Goal: Task Accomplishment & Management: Use online tool/utility

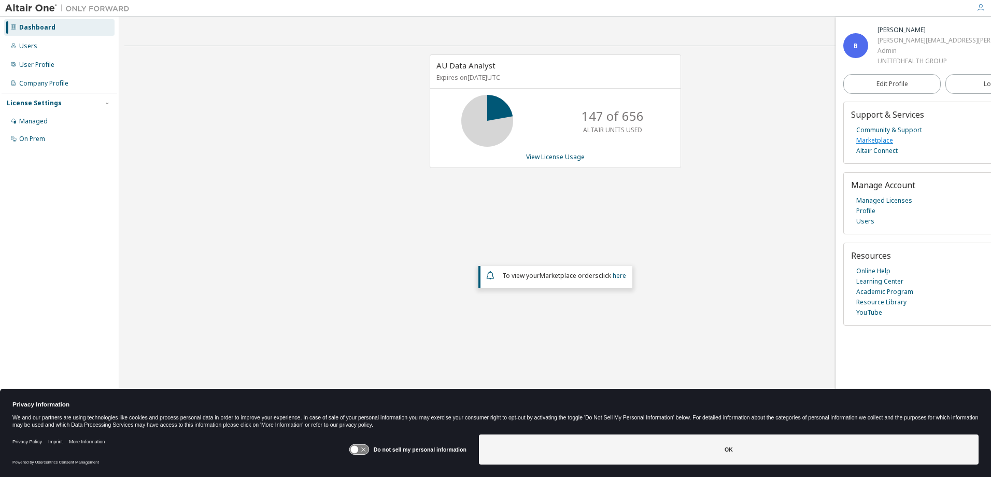
click at [887, 139] on link "Marketplace" at bounding box center [874, 140] width 37 height 10
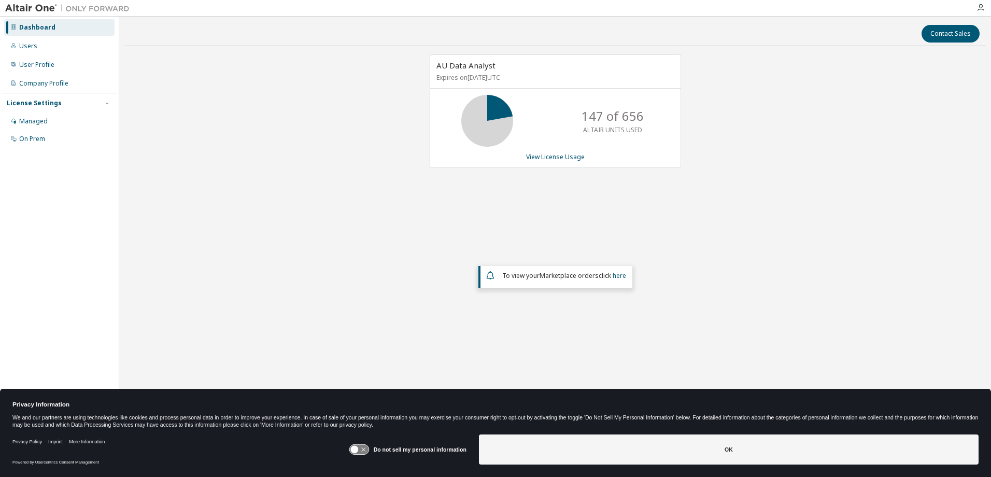
click at [201, 132] on div "AU Data Analyst Expires on October 31, 2025 UTC 147 of 656 ALTAIR UNITS USED Vi…" at bounding box center [554, 209] width 861 height 310
click at [566, 158] on link "View License Usage" at bounding box center [555, 156] width 59 height 9
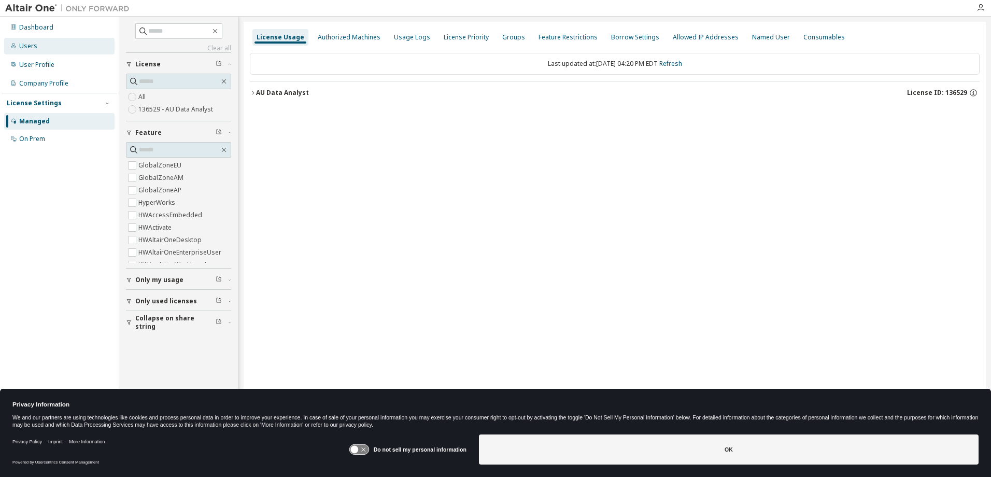
click at [39, 42] on div "Users" at bounding box center [59, 46] width 110 height 17
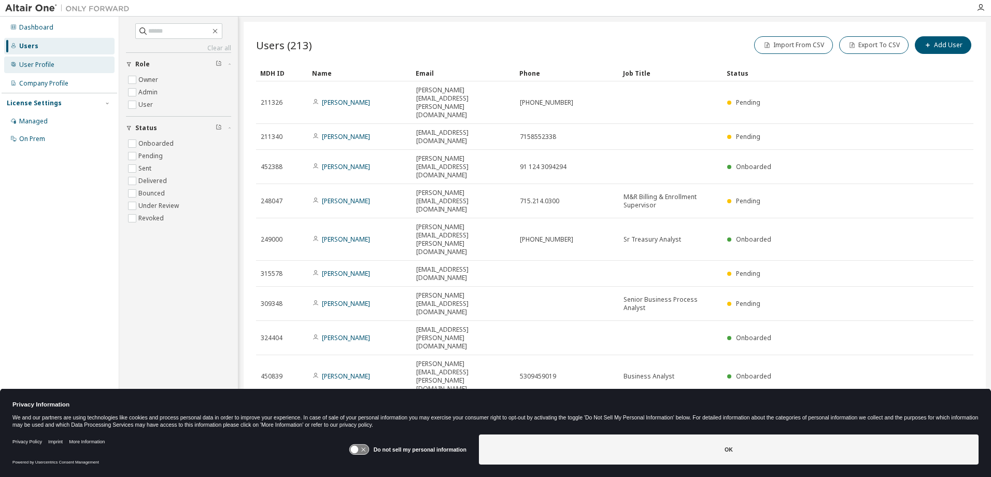
click at [37, 65] on div "User Profile" at bounding box center [36, 65] width 35 height 8
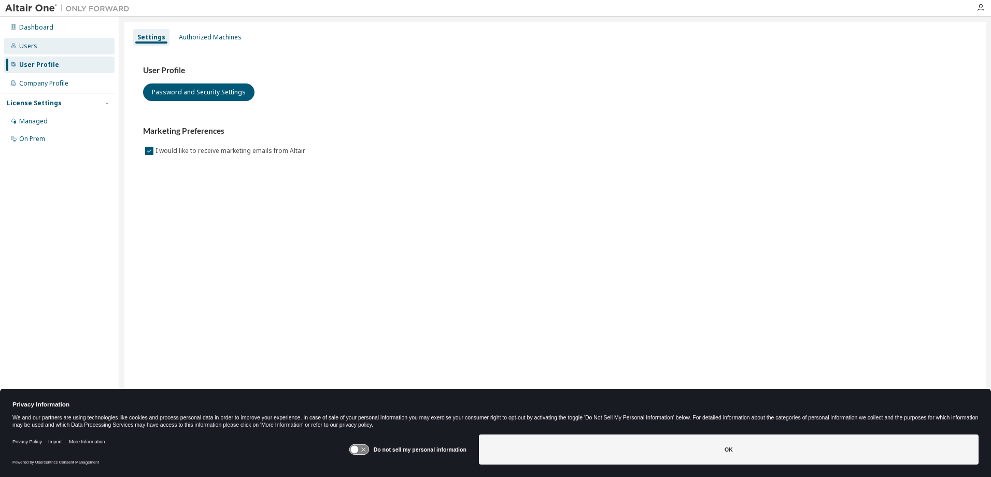
click at [34, 48] on div "Users" at bounding box center [28, 46] width 18 height 8
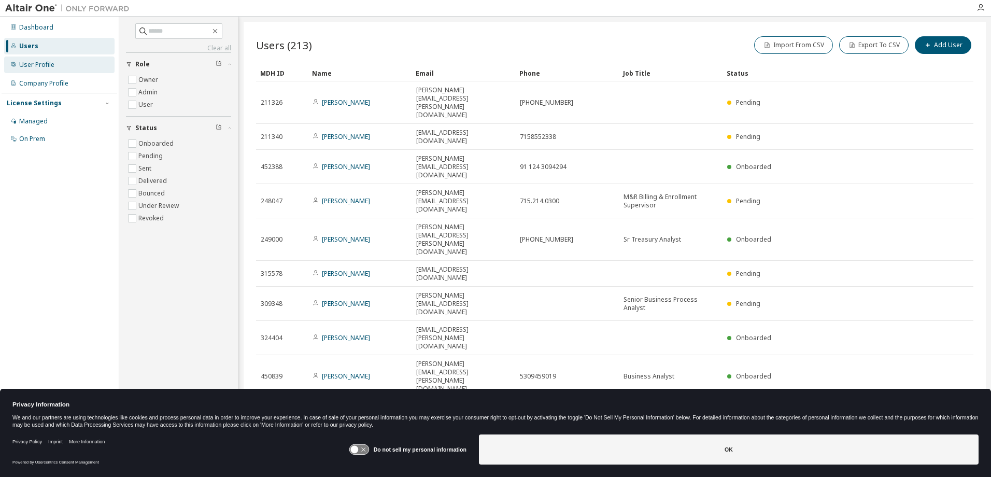
click at [42, 70] on div "User Profile" at bounding box center [59, 64] width 110 height 17
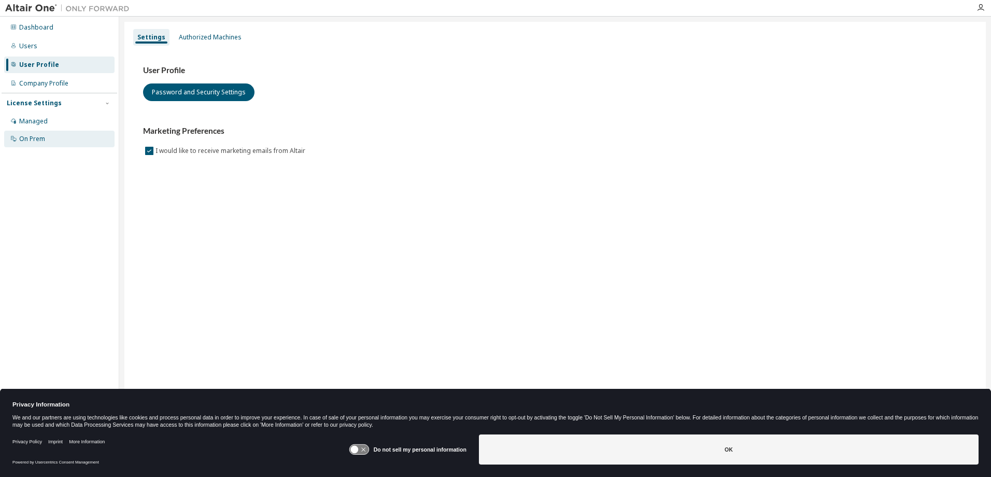
click at [31, 142] on div "On Prem" at bounding box center [32, 139] width 26 height 8
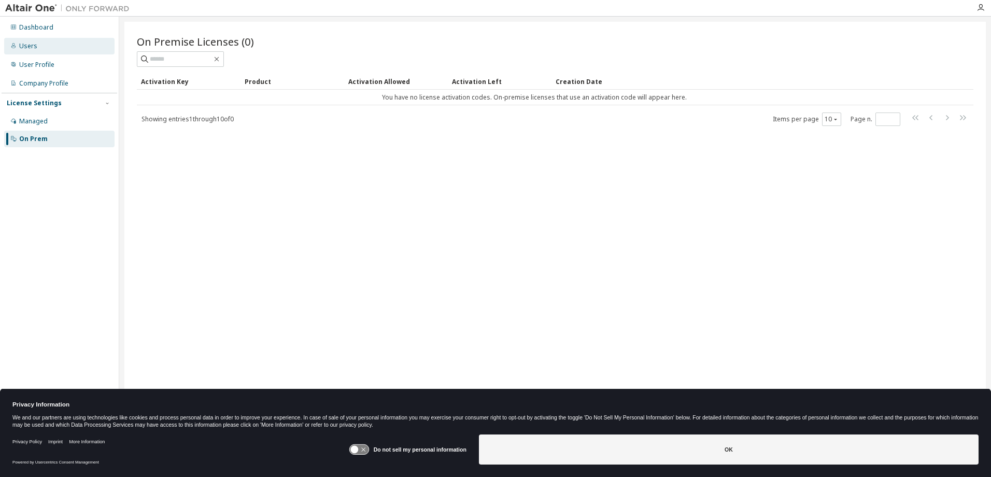
click at [34, 45] on div "Users" at bounding box center [28, 46] width 18 height 8
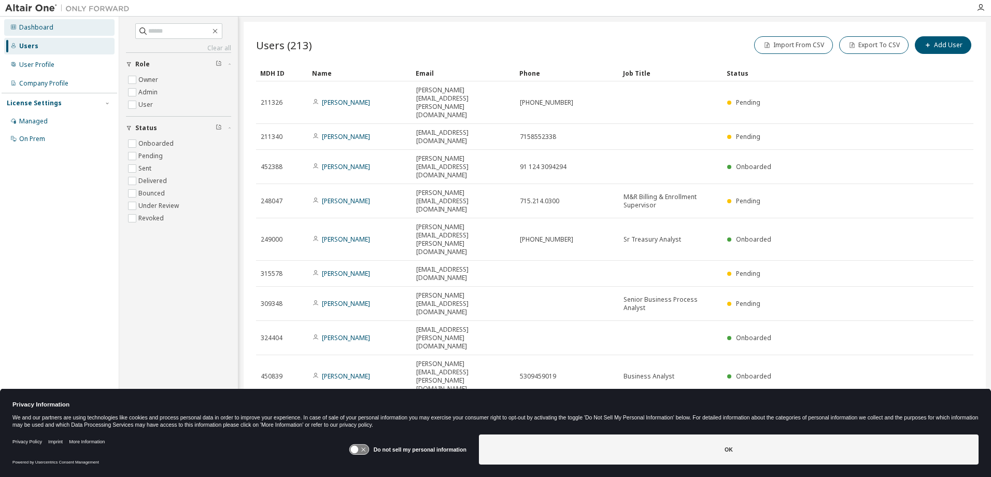
click at [32, 21] on div "Dashboard" at bounding box center [59, 27] width 110 height 17
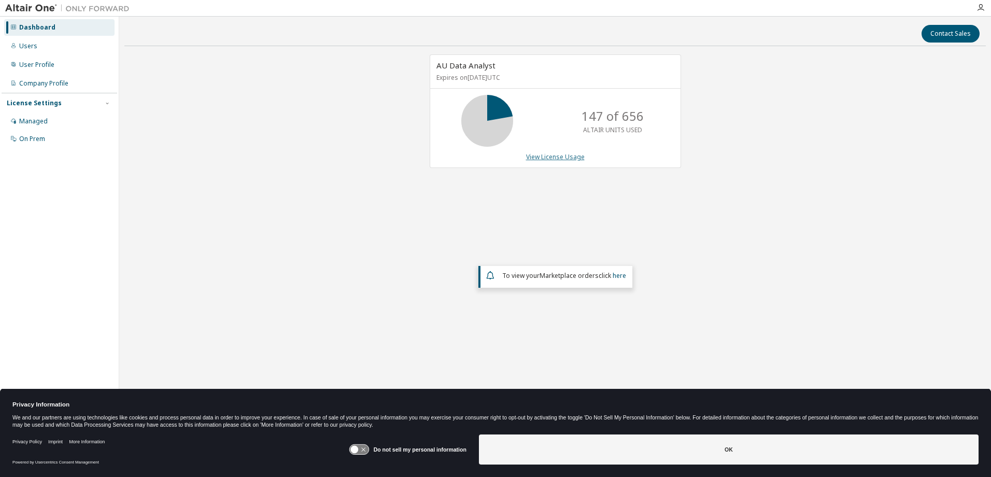
click at [562, 159] on link "View License Usage" at bounding box center [555, 156] width 59 height 9
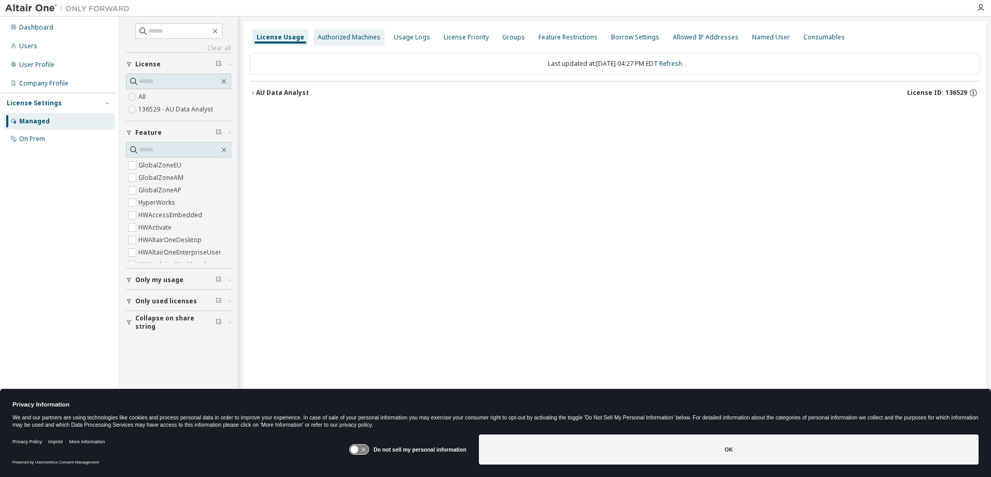
click at [352, 34] on div "Authorized Machines" at bounding box center [349, 37] width 63 height 8
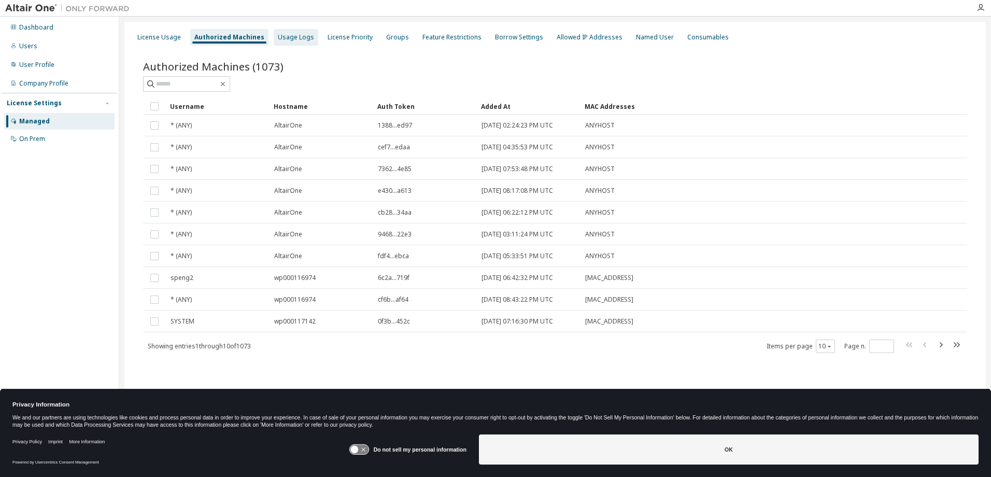
click at [289, 37] on div "Usage Logs" at bounding box center [296, 37] width 36 height 8
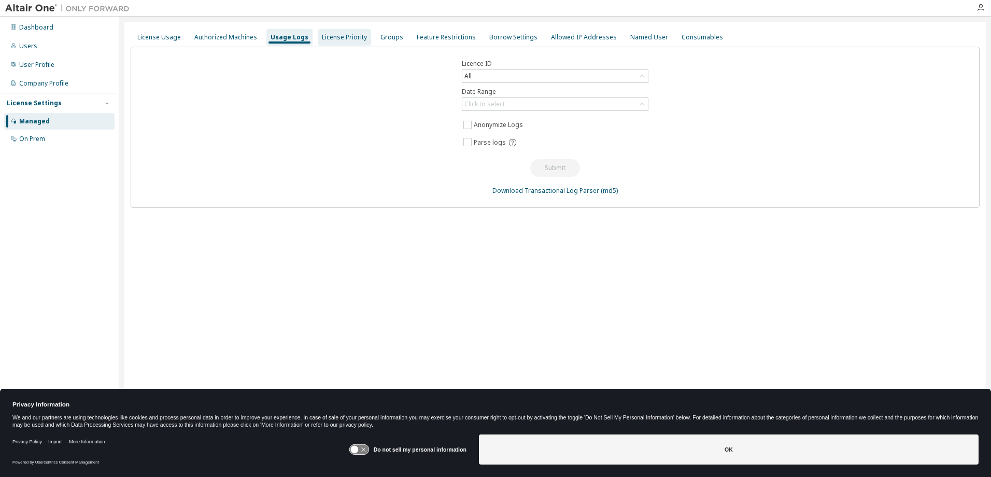
click at [332, 39] on div "License Priority" at bounding box center [344, 37] width 45 height 8
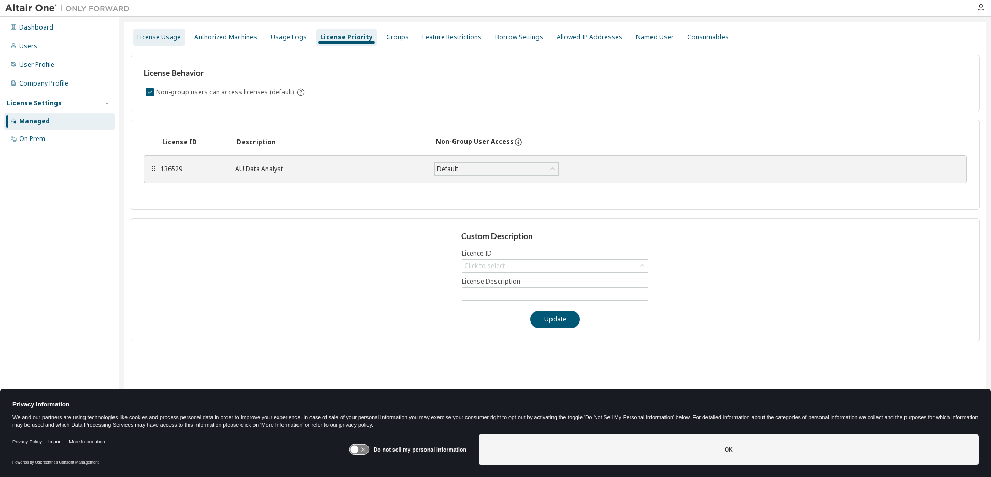
click at [151, 41] on div "License Usage" at bounding box center [159, 37] width 44 height 8
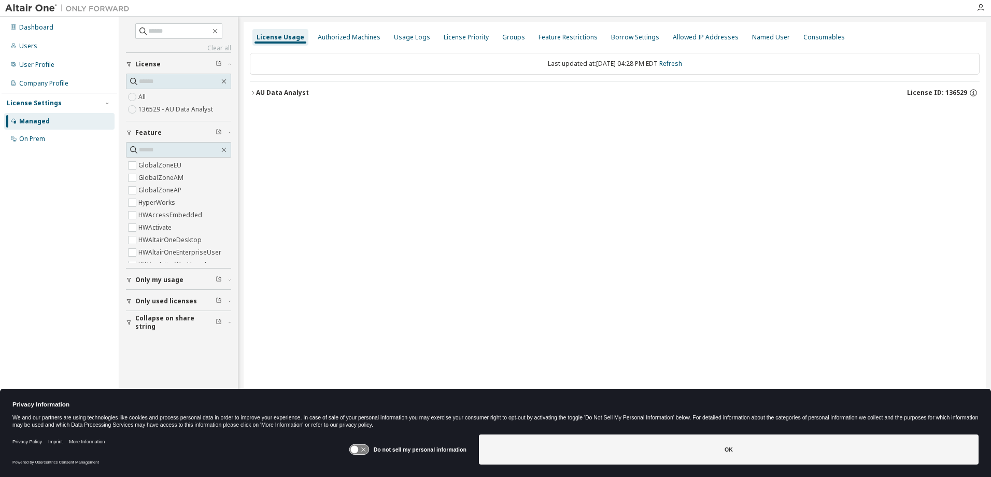
click at [421, 90] on div "AU Data Analyst License ID: 136529" at bounding box center [617, 92] width 723 height 9
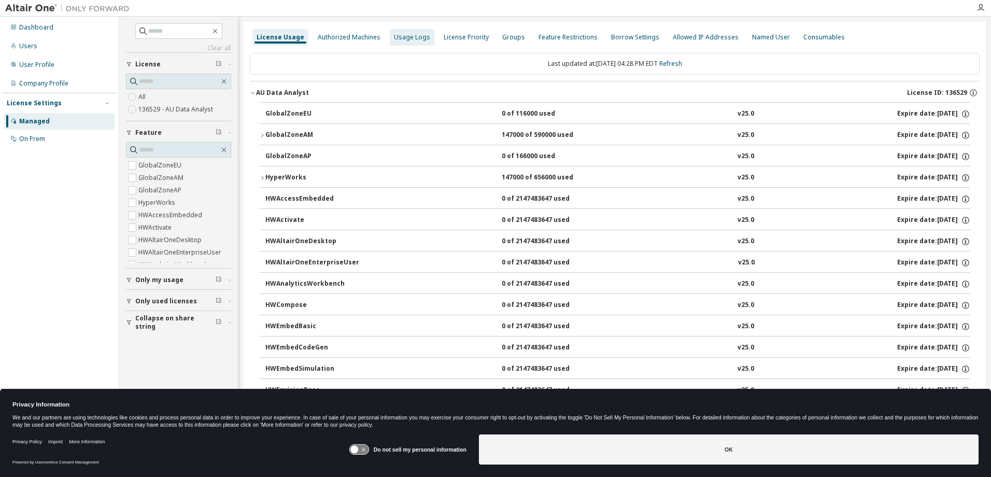
click at [405, 38] on div "Usage Logs" at bounding box center [412, 37] width 36 height 8
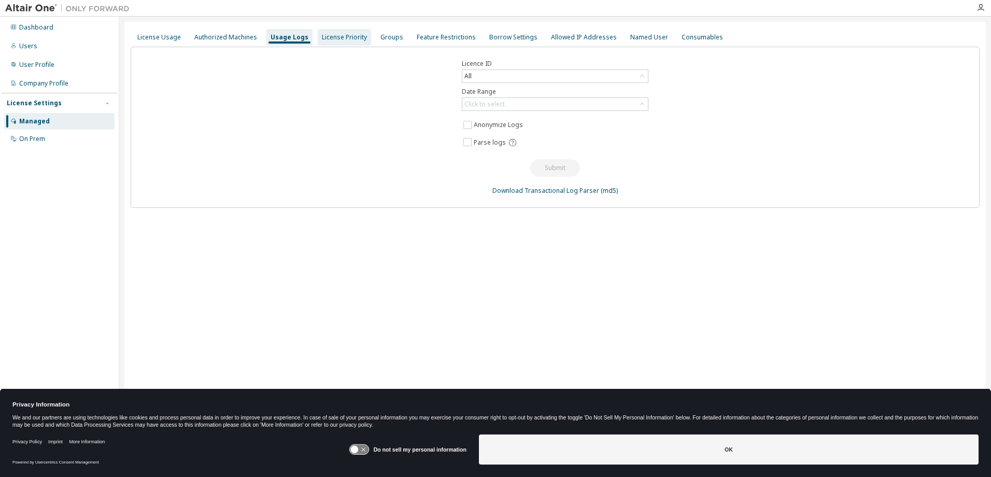
click at [328, 39] on div "License Priority" at bounding box center [344, 37] width 45 height 8
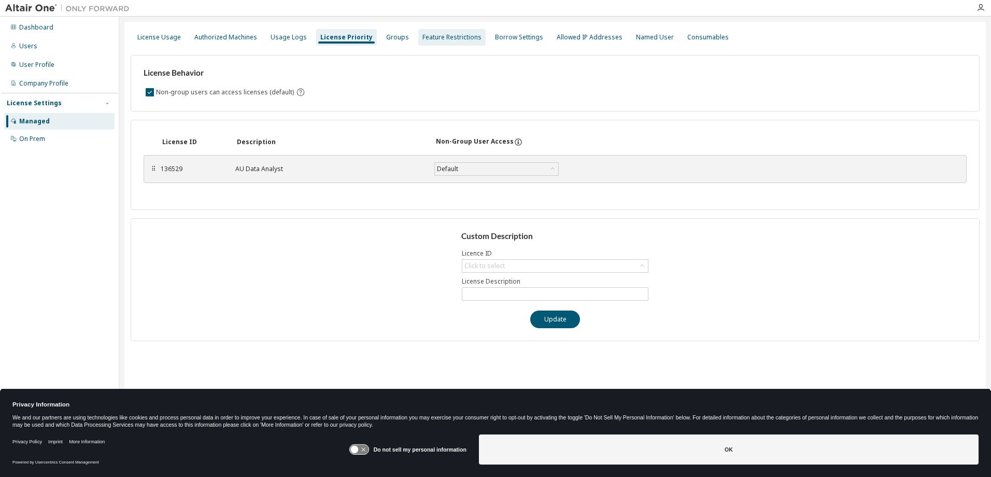
click at [453, 35] on div "Feature Restrictions" at bounding box center [451, 37] width 59 height 8
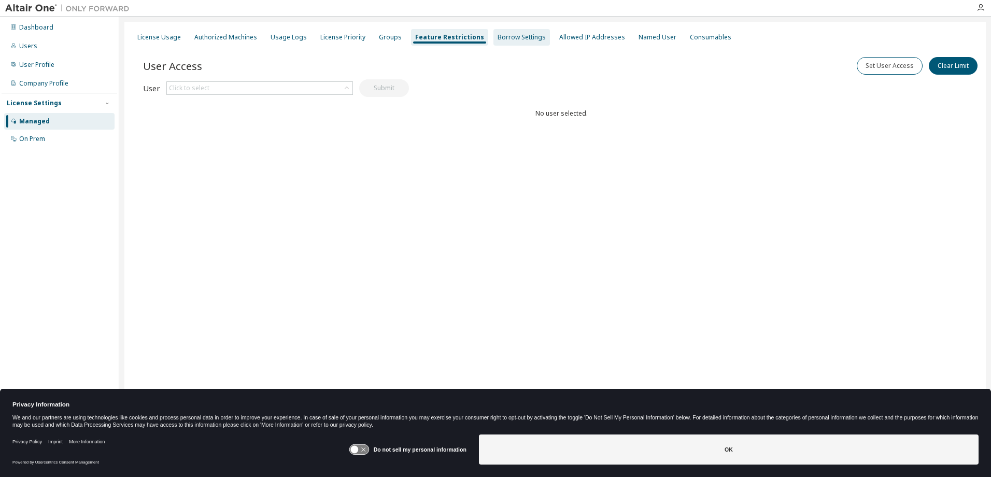
click at [509, 33] on div "Borrow Settings" at bounding box center [521, 37] width 48 height 8
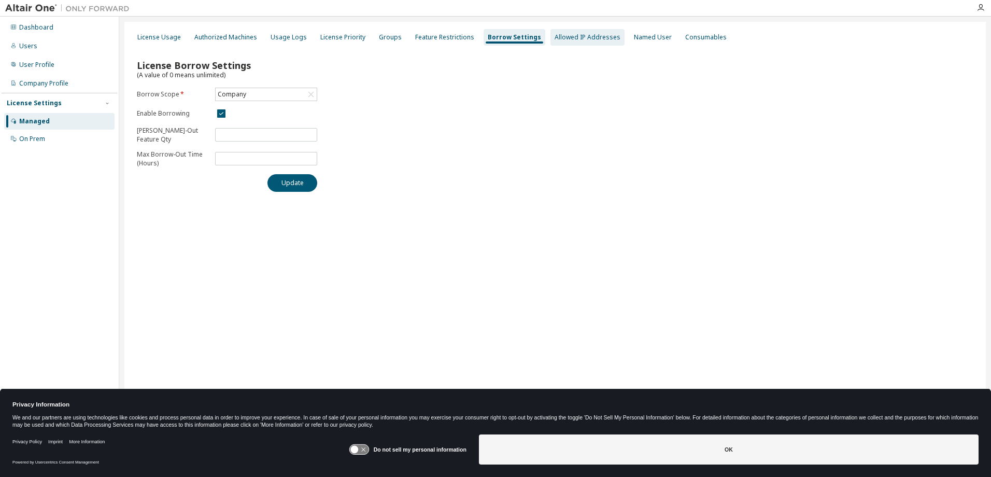
click at [573, 37] on div "Allowed IP Addresses" at bounding box center [587, 37] width 66 height 8
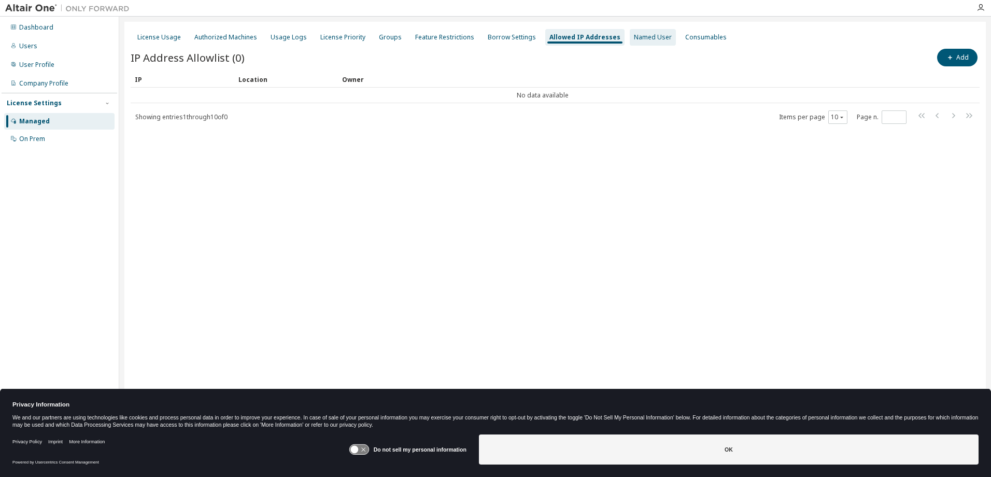
click at [630, 31] on div "Named User" at bounding box center [653, 37] width 46 height 17
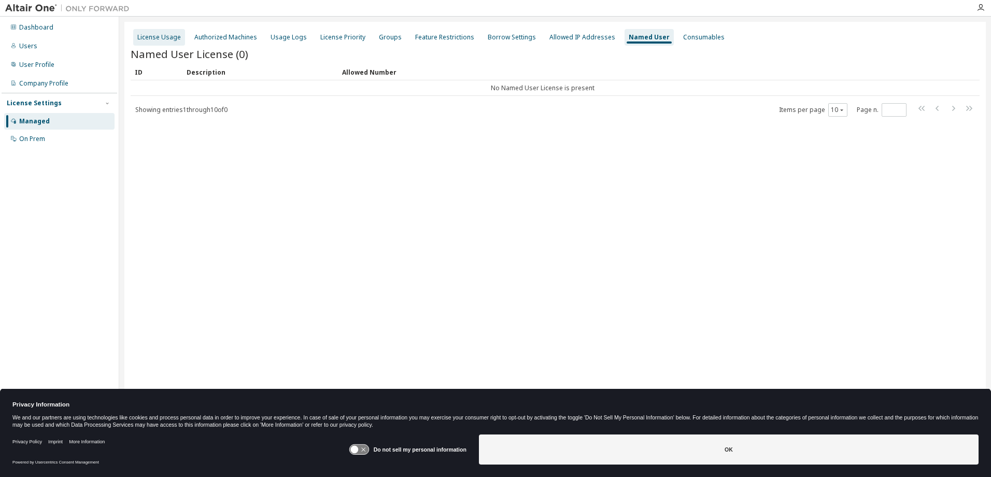
click at [160, 35] on div "License Usage" at bounding box center [159, 37] width 44 height 8
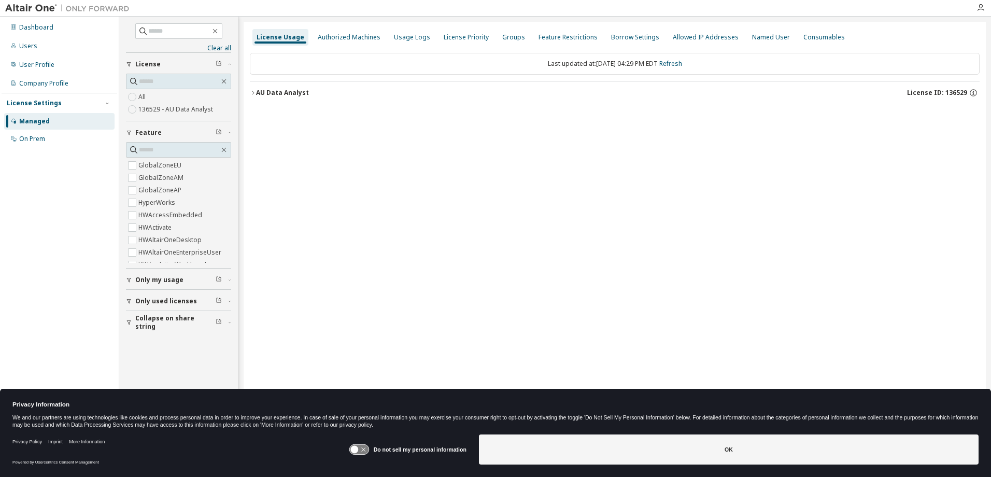
click at [254, 93] on icon "button" at bounding box center [253, 93] width 6 height 6
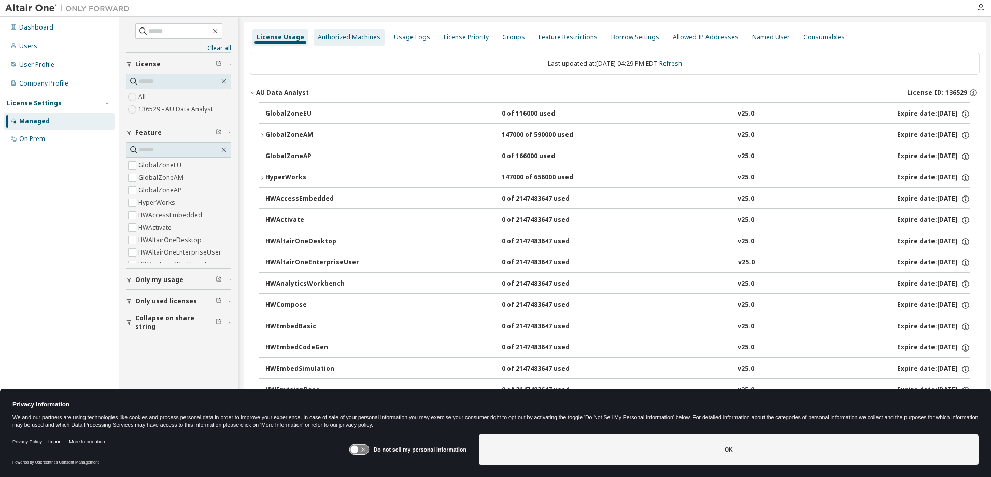
click at [343, 38] on div "Authorized Machines" at bounding box center [349, 37] width 63 height 8
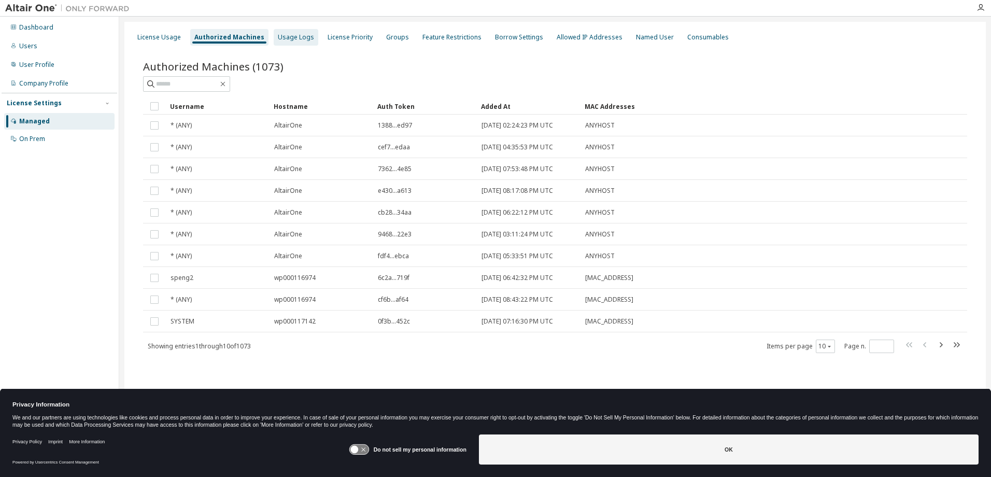
click at [291, 40] on div "Usage Logs" at bounding box center [296, 37] width 36 height 8
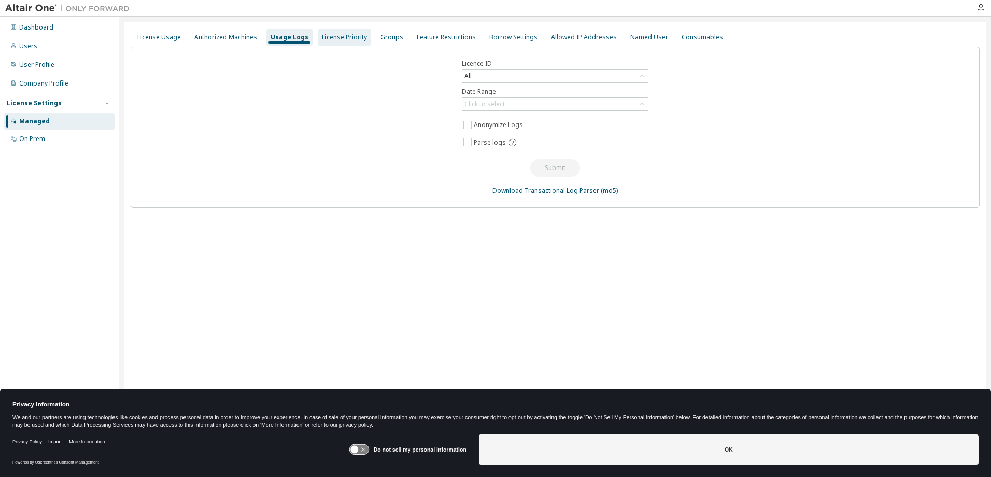
click at [351, 38] on div "License Priority" at bounding box center [344, 37] width 45 height 8
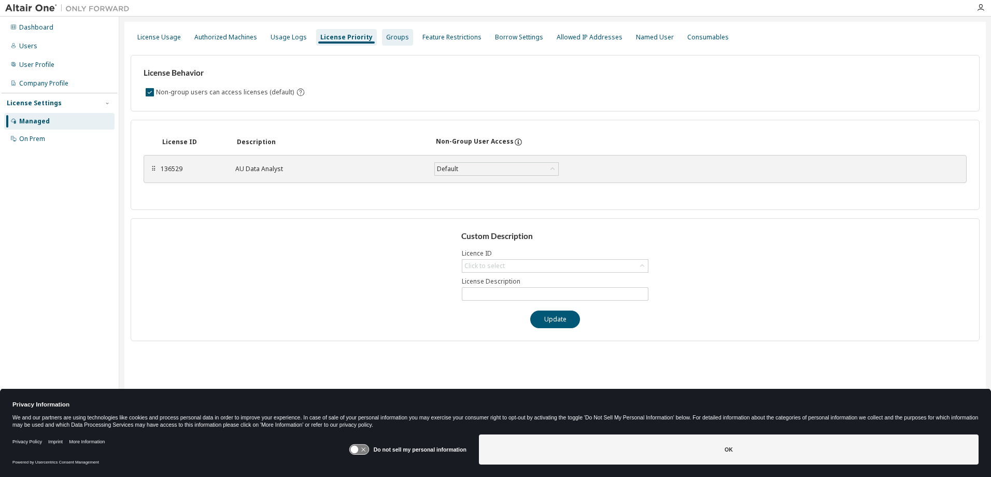
click at [389, 35] on div "Groups" at bounding box center [397, 37] width 23 height 8
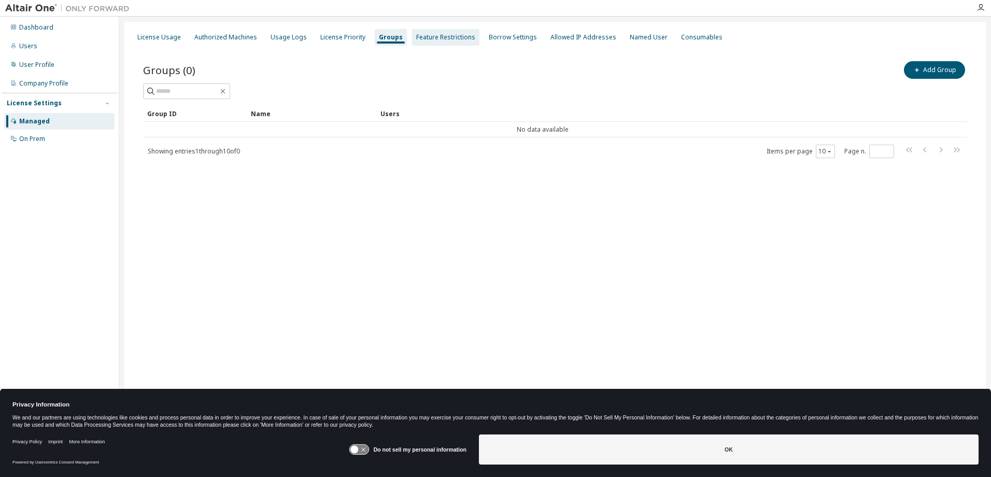
click at [431, 33] on div "Feature Restrictions" at bounding box center [445, 37] width 59 height 8
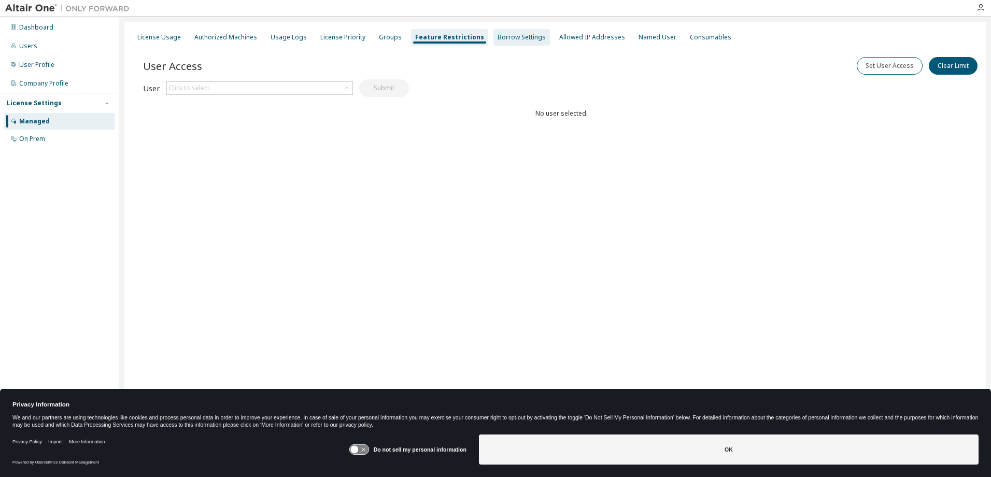
click at [500, 36] on div "Borrow Settings" at bounding box center [521, 37] width 48 height 8
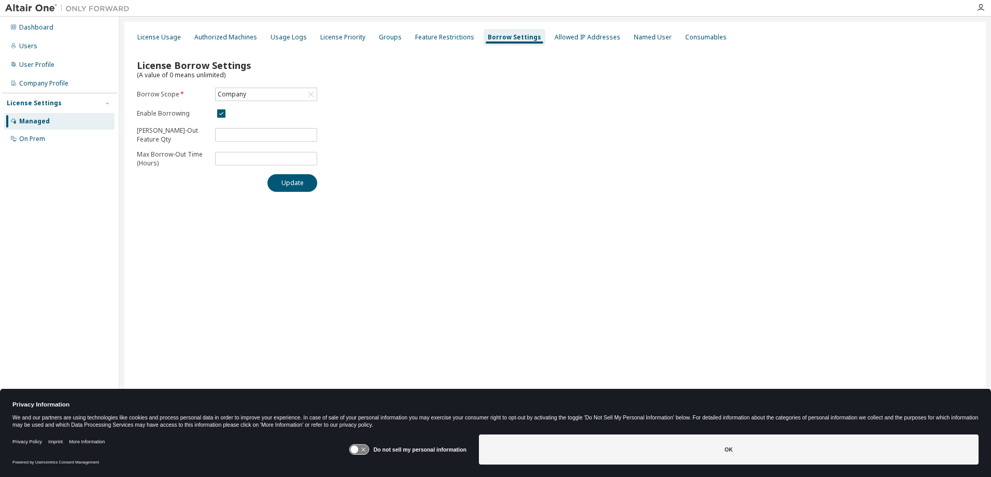
click at [181, 237] on div "License Usage Authorized Machines Usage Logs License Priority Groups Feature Re…" at bounding box center [554, 232] width 861 height 420
click at [33, 143] on div "On Prem" at bounding box center [59, 139] width 110 height 17
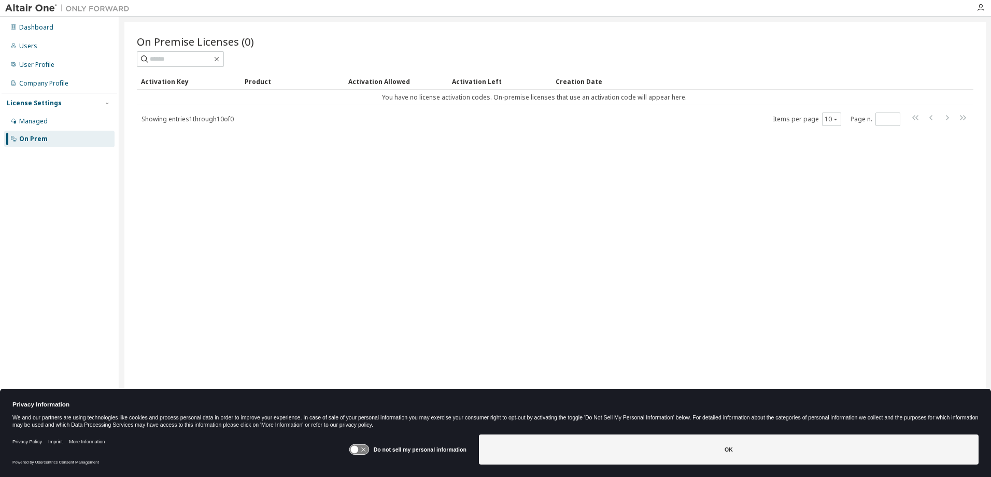
click at [173, 85] on div "Activation Key" at bounding box center [188, 81] width 95 height 17
click at [258, 81] on div "Product" at bounding box center [292, 81] width 95 height 17
click at [385, 81] on div "Activation Allowed" at bounding box center [395, 81] width 95 height 17
click at [474, 78] on div "Activation Left" at bounding box center [499, 81] width 95 height 17
click at [39, 122] on div "Managed" at bounding box center [33, 121] width 28 height 8
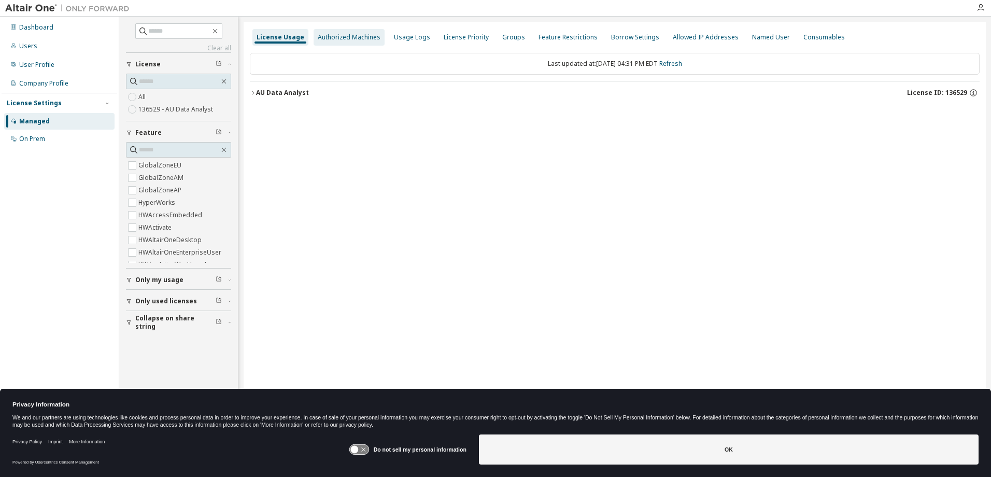
click at [344, 36] on div "Authorized Machines" at bounding box center [349, 37] width 63 height 8
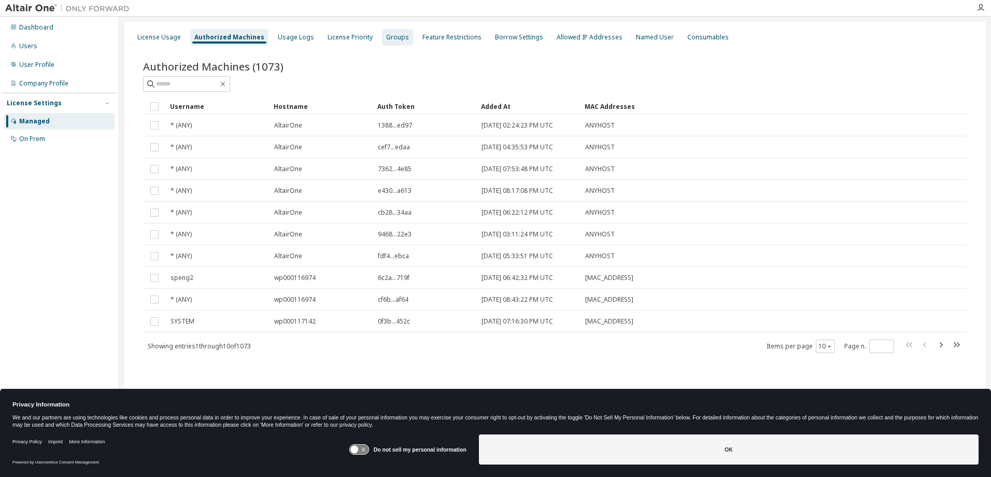
click at [386, 36] on div "Groups" at bounding box center [397, 37] width 23 height 8
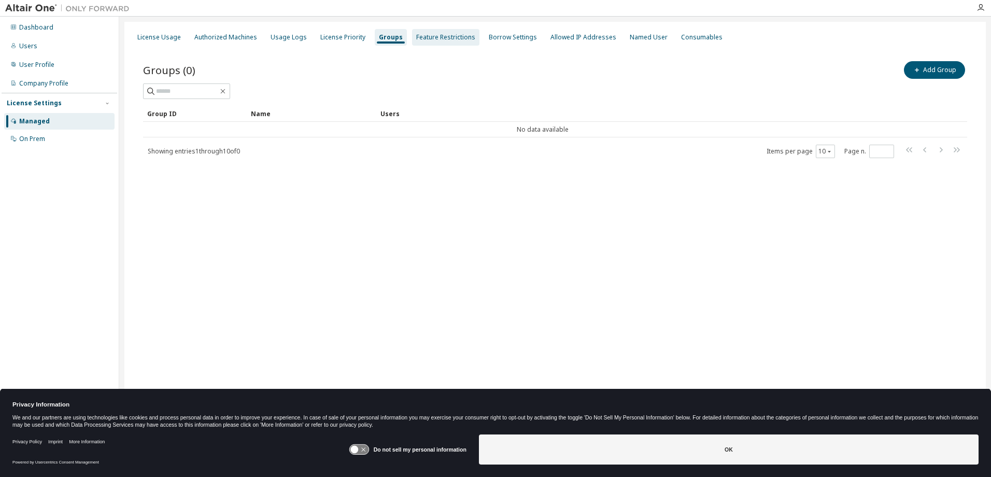
click at [432, 40] on div "Feature Restrictions" at bounding box center [445, 37] width 59 height 8
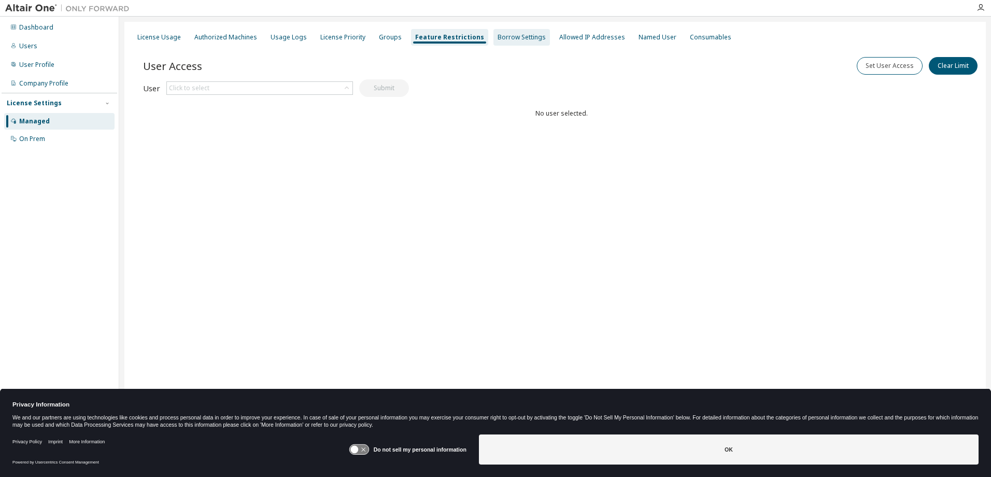
click at [507, 35] on div "Borrow Settings" at bounding box center [521, 37] width 48 height 8
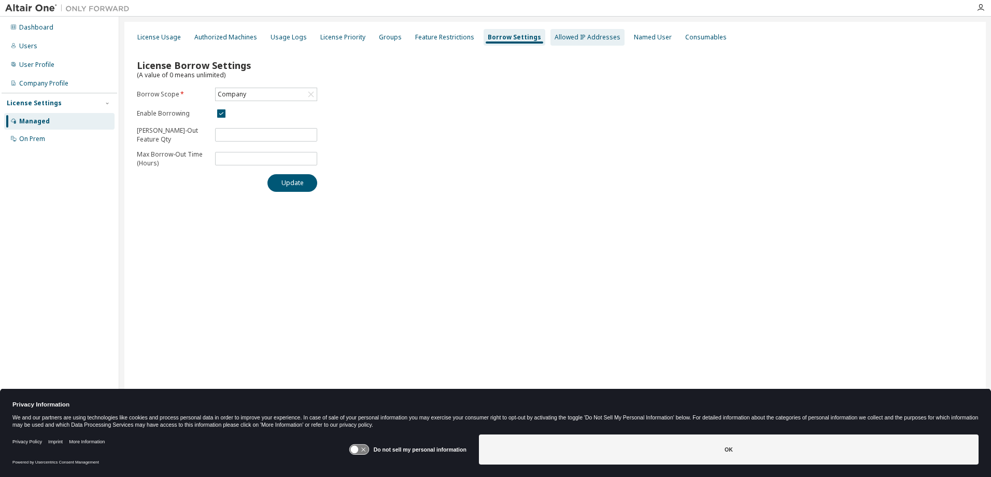
click at [569, 39] on div "Allowed IP Addresses" at bounding box center [587, 37] width 66 height 8
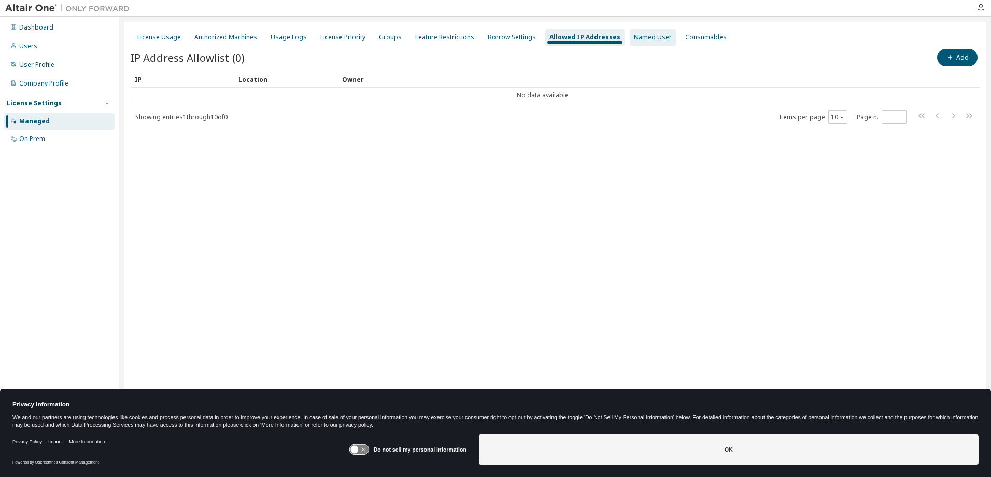
click at [634, 35] on div "Named User" at bounding box center [653, 37] width 38 height 8
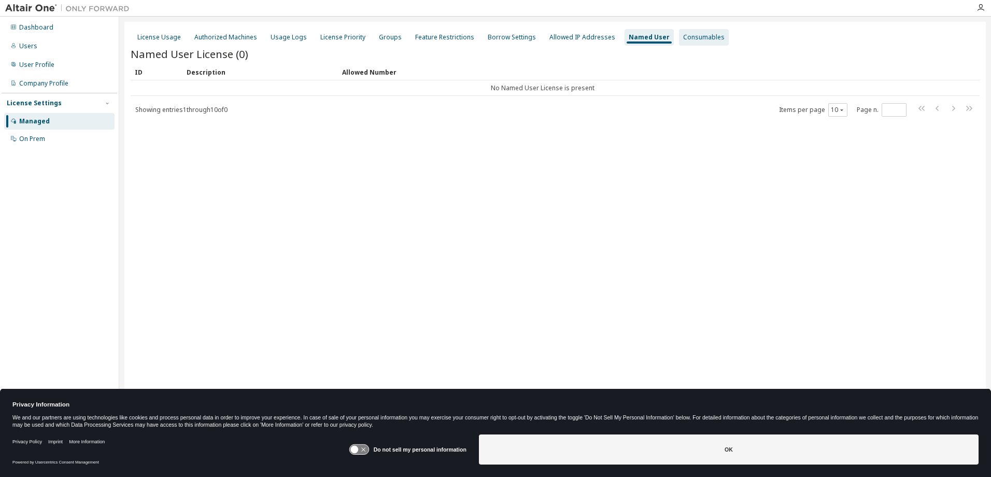
click at [683, 36] on div "Consumables" at bounding box center [703, 37] width 41 height 8
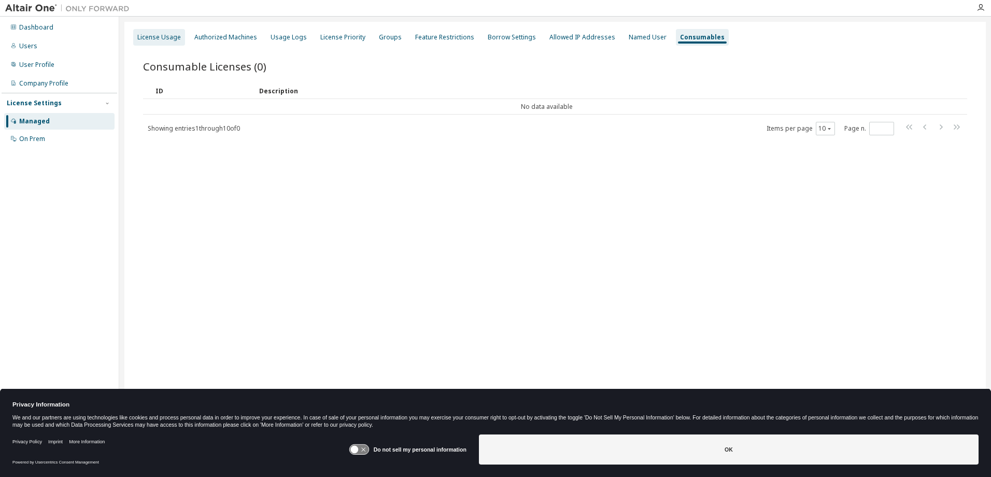
click at [155, 37] on div "License Usage" at bounding box center [159, 37] width 44 height 8
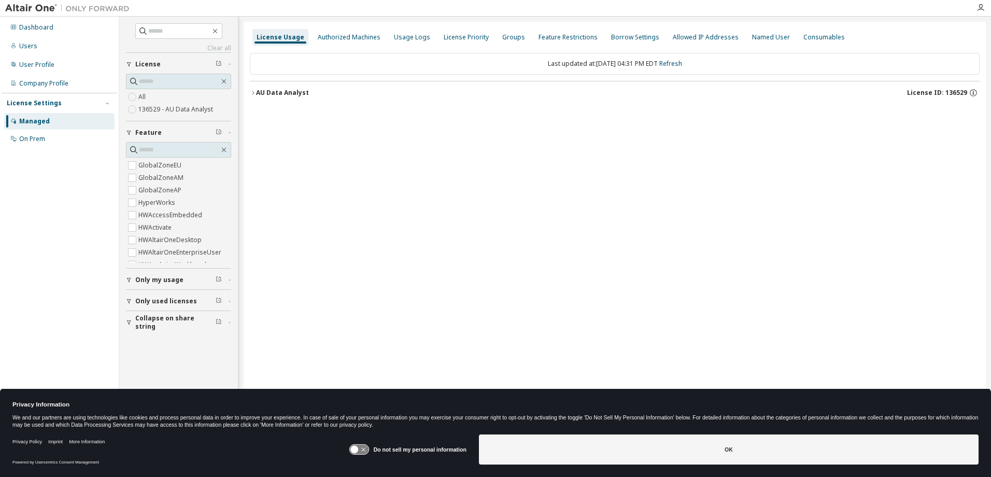
click at [63, 232] on div "Dashboard Users User Profile Company Profile License Settings Managed On Prem" at bounding box center [60, 222] width 116 height 408
click at [31, 68] on div "User Profile" at bounding box center [36, 65] width 35 height 8
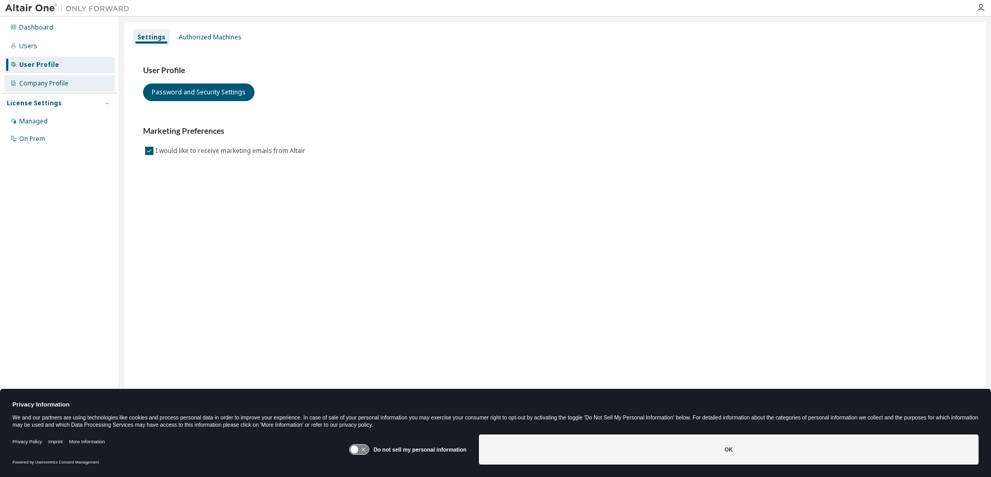
click at [31, 80] on div "Company Profile" at bounding box center [43, 83] width 49 height 8
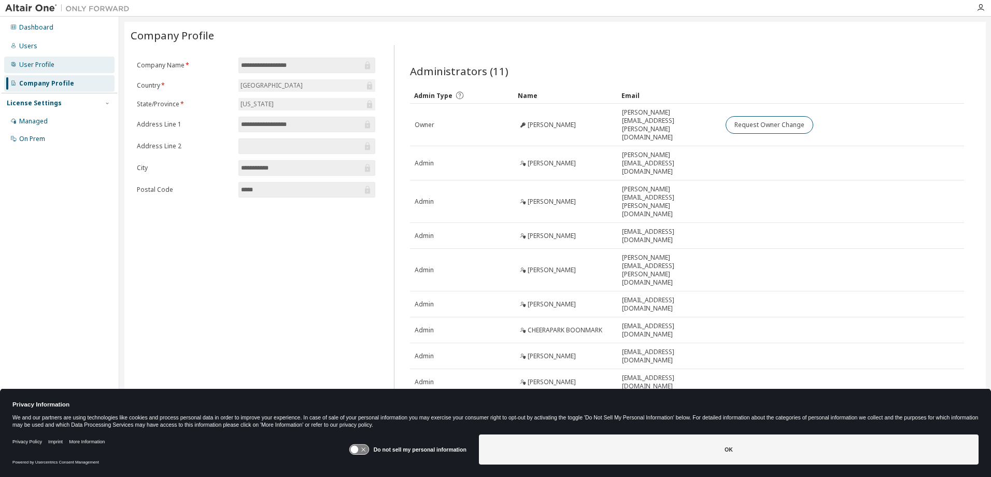
click at [53, 63] on div "User Profile" at bounding box center [59, 64] width 110 height 17
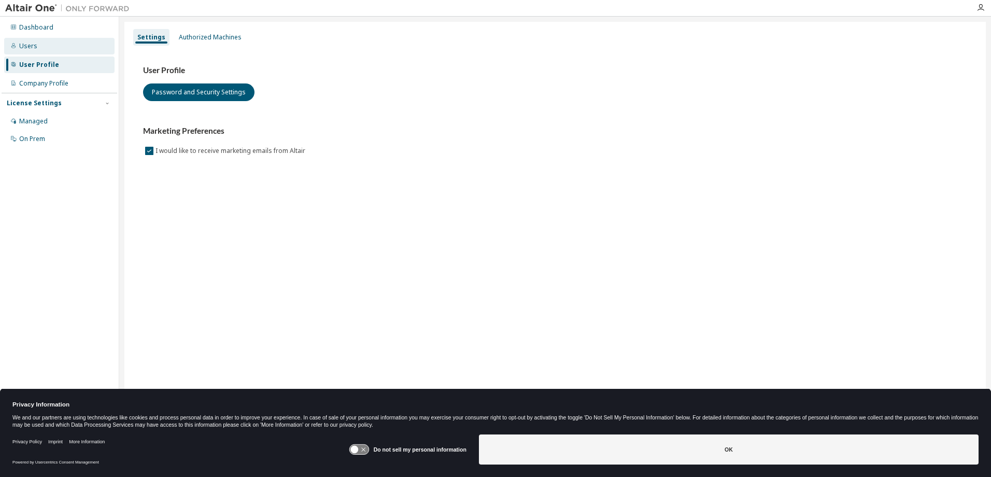
click at [12, 46] on icon at bounding box center [13, 45] width 6 height 6
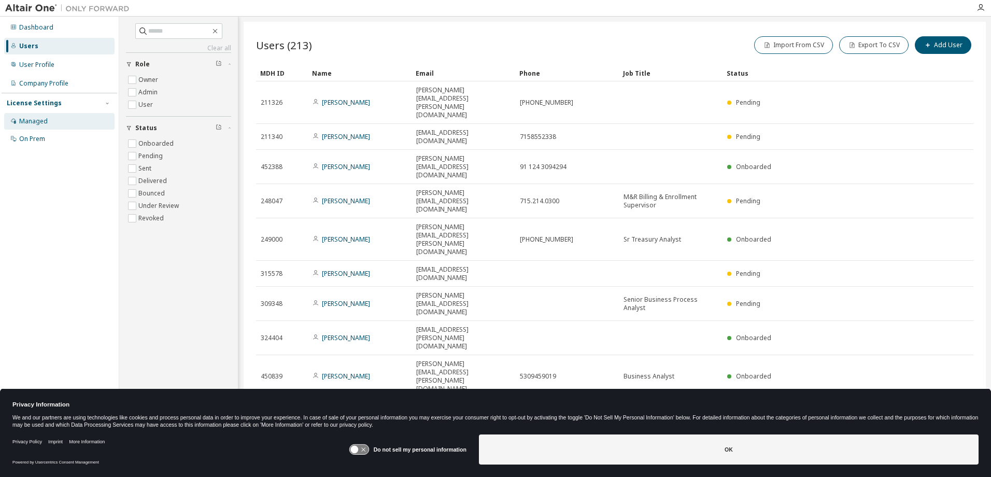
click at [39, 121] on div "Managed" at bounding box center [33, 121] width 28 height 8
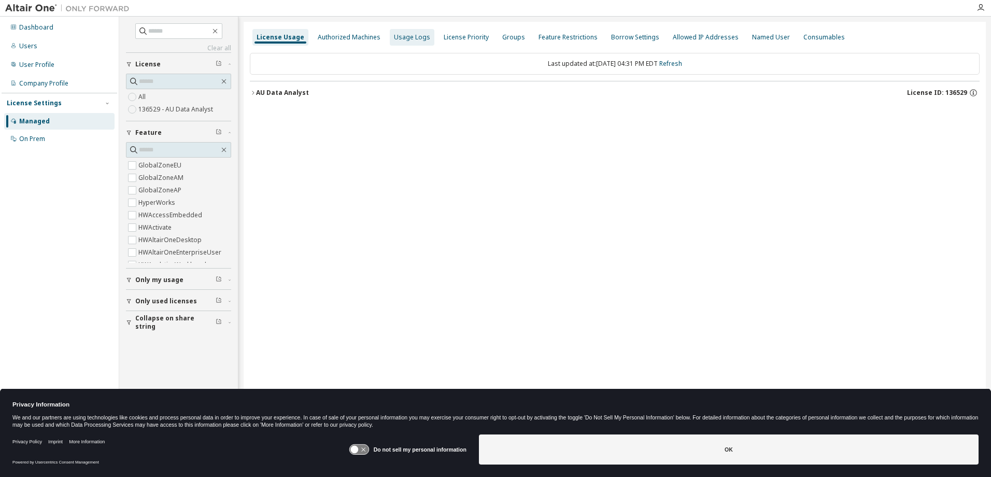
click at [394, 40] on div "Usage Logs" at bounding box center [412, 37] width 36 height 8
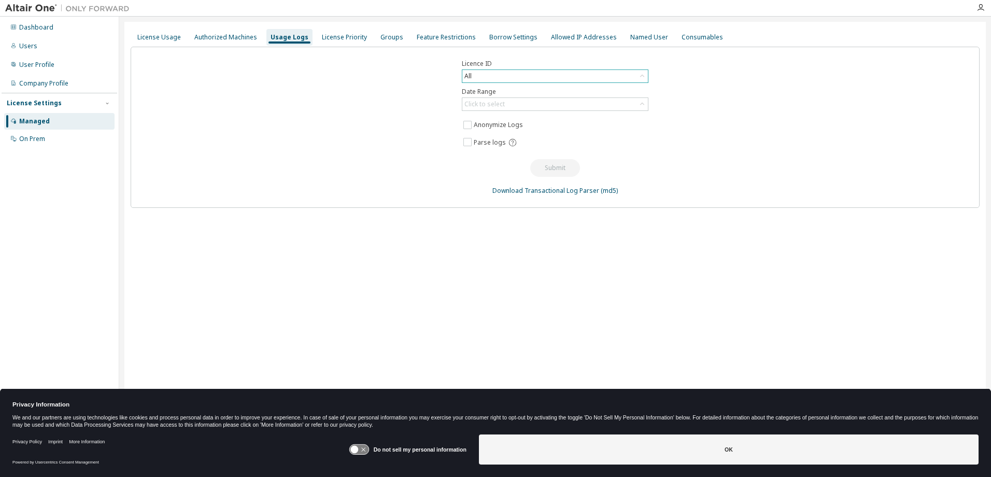
click at [469, 78] on div "All" at bounding box center [468, 75] width 10 height 11
click at [484, 100] on div "Click to select" at bounding box center [484, 104] width 40 height 8
click at [493, 146] on li "Year to date" at bounding box center [554, 146] width 183 height 13
click at [545, 163] on button "Submit" at bounding box center [555, 168] width 50 height 18
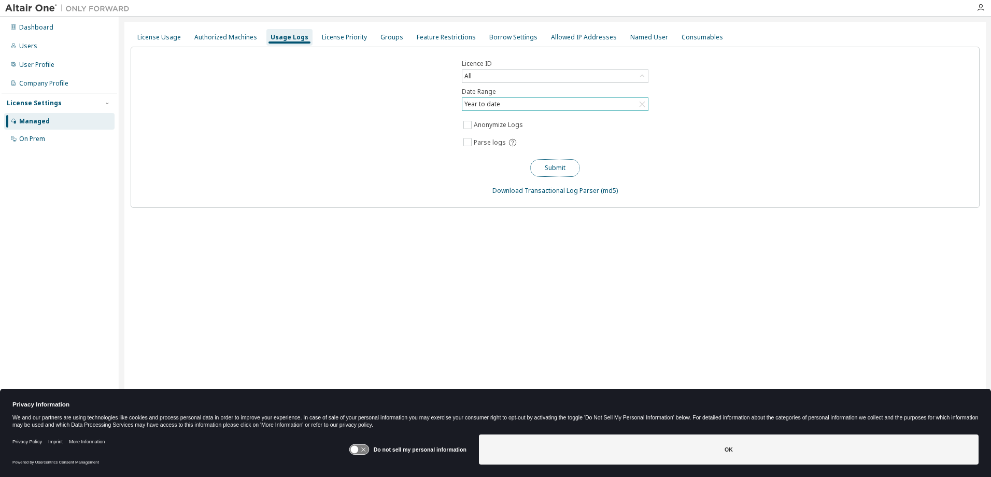
click at [560, 168] on button "Submit" at bounding box center [555, 168] width 50 height 18
click at [488, 141] on span "Parse logs" at bounding box center [490, 142] width 32 height 8
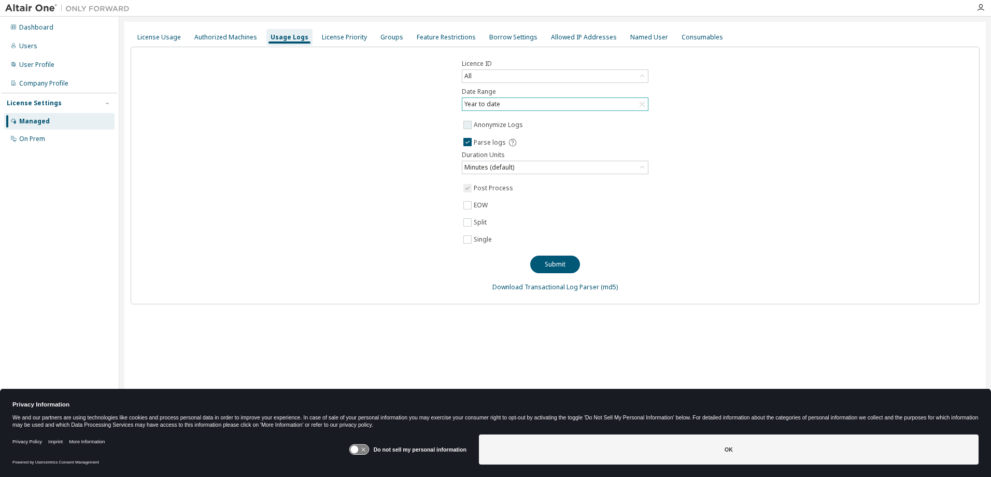
click at [484, 122] on label "Anonymize Logs" at bounding box center [499, 125] width 51 height 12
click at [543, 261] on button "Submit" at bounding box center [555, 264] width 50 height 18
click at [560, 264] on button "Submit" at bounding box center [555, 264] width 50 height 18
click at [556, 266] on button "Submit" at bounding box center [555, 264] width 50 height 18
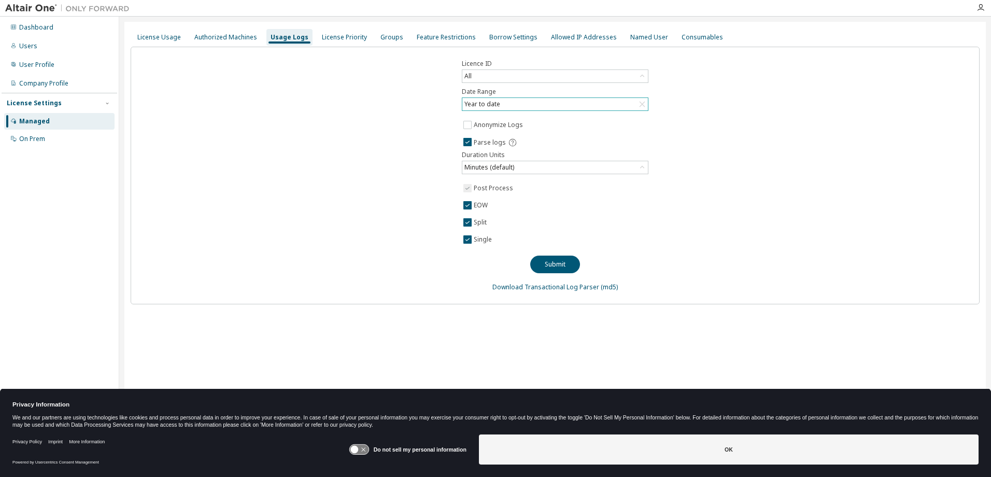
click at [496, 105] on div "Year to date" at bounding box center [482, 103] width 39 height 11
click at [496, 143] on li "Year to date" at bounding box center [554, 146] width 183 height 13
click at [561, 266] on button "Submit" at bounding box center [555, 264] width 50 height 18
click at [486, 100] on div "Year to date" at bounding box center [482, 103] width 39 height 11
click at [487, 132] on li "Last 30 days" at bounding box center [554, 132] width 183 height 13
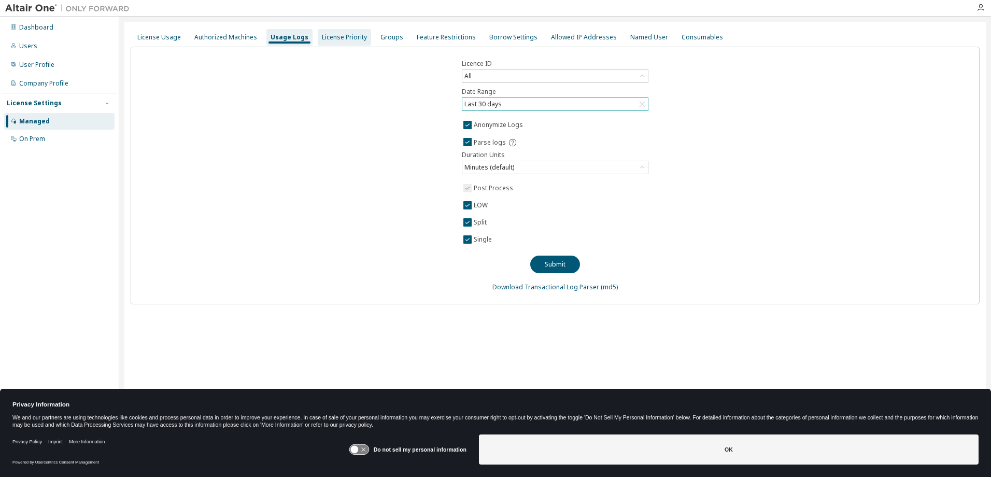
click at [331, 37] on div "License Priority" at bounding box center [344, 37] width 45 height 8
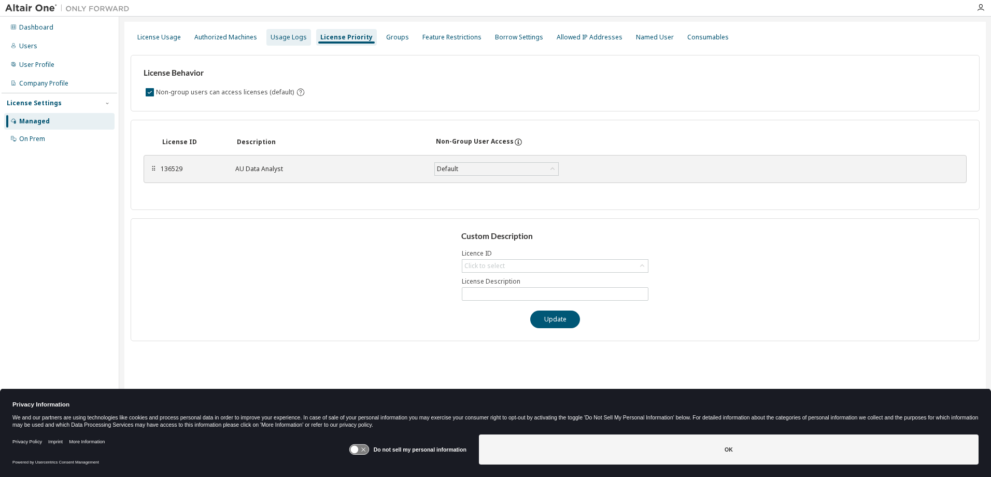
click at [291, 40] on div "Usage Logs" at bounding box center [288, 37] width 36 height 8
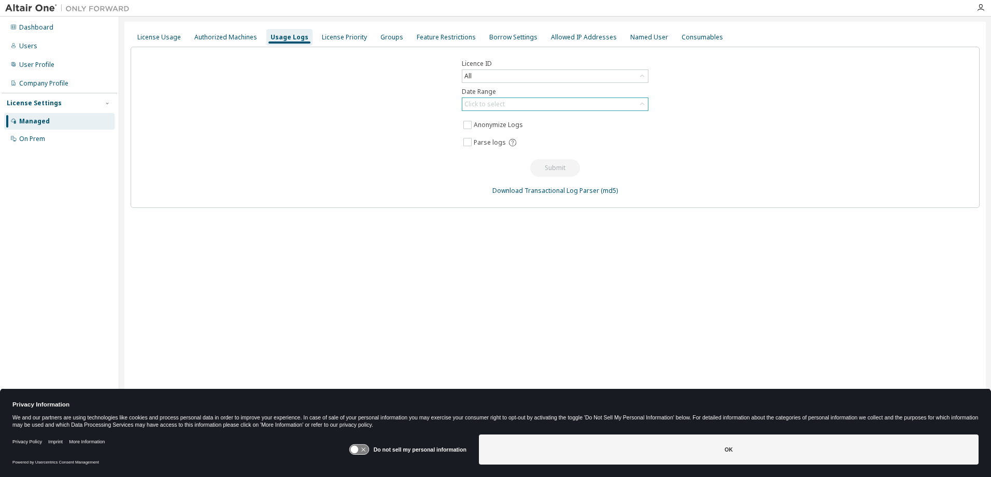
click at [488, 106] on div "Click to select" at bounding box center [484, 104] width 40 height 8
click at [493, 135] on li "Last 30 days" at bounding box center [554, 132] width 183 height 13
click at [551, 170] on button "Submit" at bounding box center [555, 168] width 50 height 18
click at [476, 146] on span "Parse logs" at bounding box center [490, 142] width 32 height 8
click at [544, 267] on button "Submit" at bounding box center [555, 264] width 50 height 18
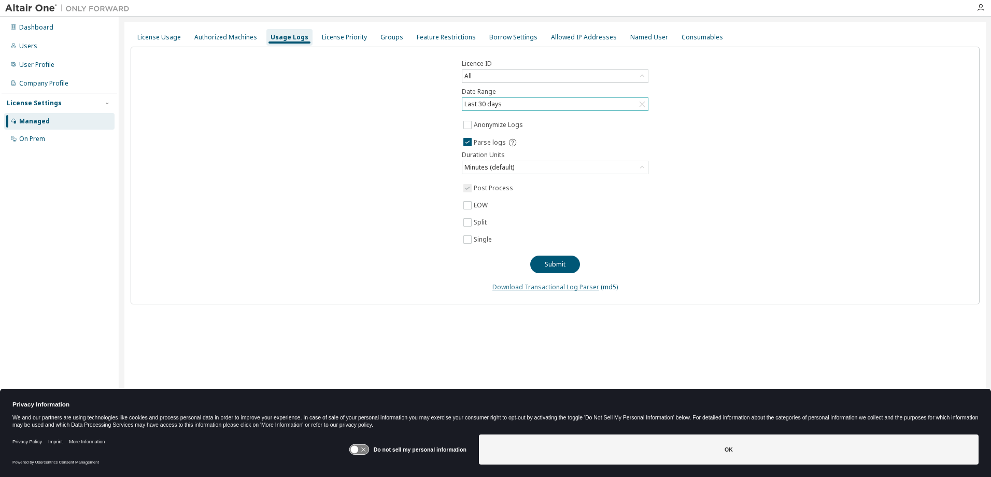
click at [547, 287] on link "Download Transactional Log Parser" at bounding box center [545, 286] width 107 height 9
click at [224, 36] on div "Authorized Machines" at bounding box center [225, 37] width 63 height 8
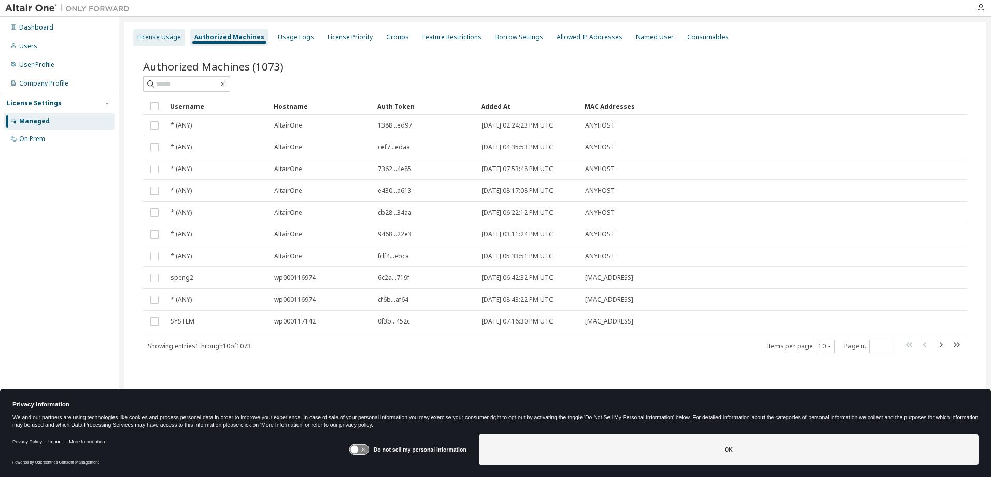
click at [158, 41] on div "License Usage" at bounding box center [159, 37] width 44 height 8
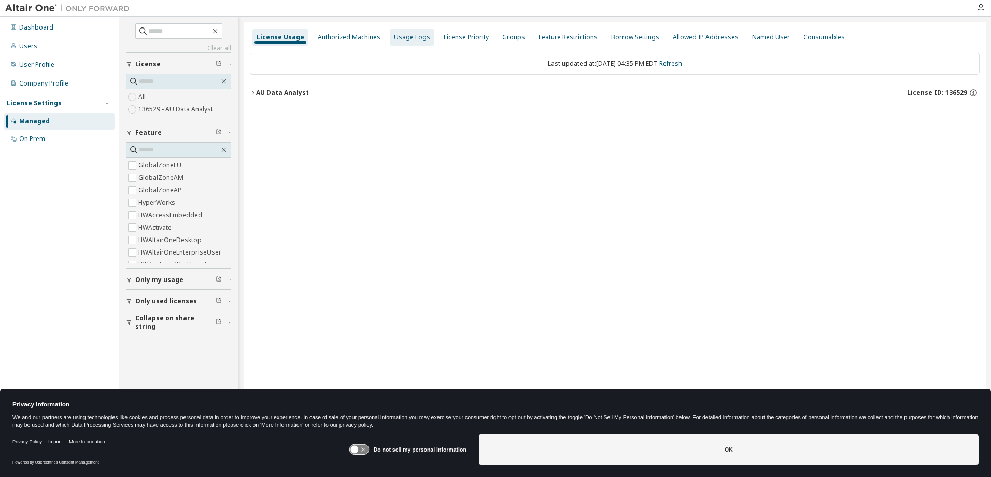
click at [399, 39] on div "Usage Logs" at bounding box center [412, 37] width 36 height 8
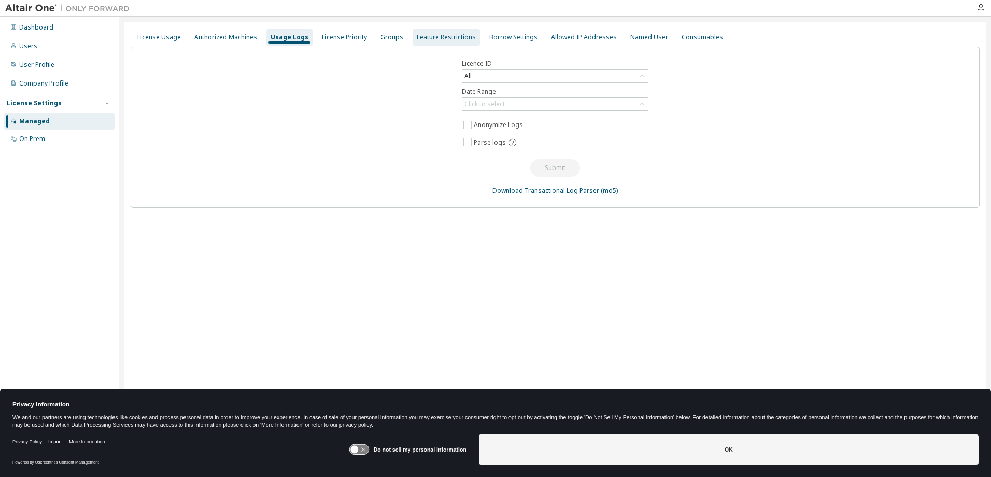
click at [432, 41] on div "Feature Restrictions" at bounding box center [446, 37] width 59 height 8
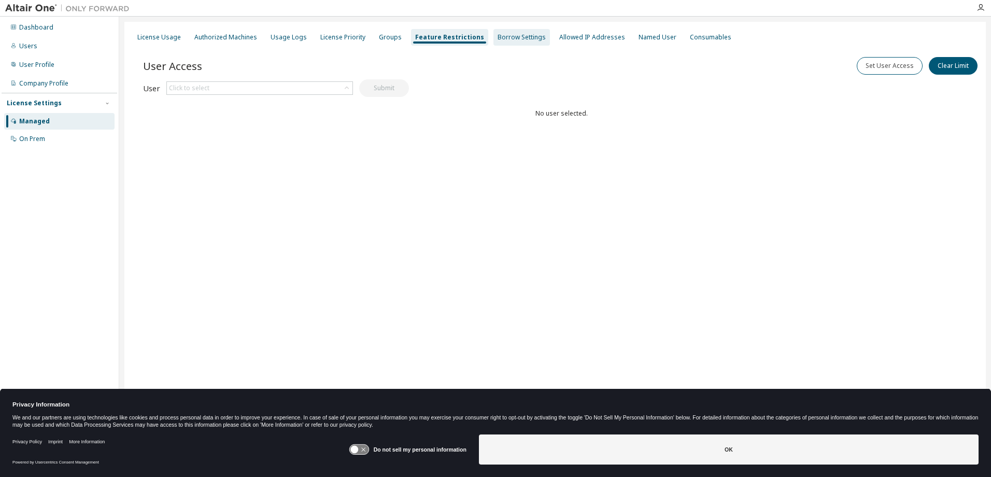
click at [501, 37] on div "Borrow Settings" at bounding box center [521, 37] width 48 height 8
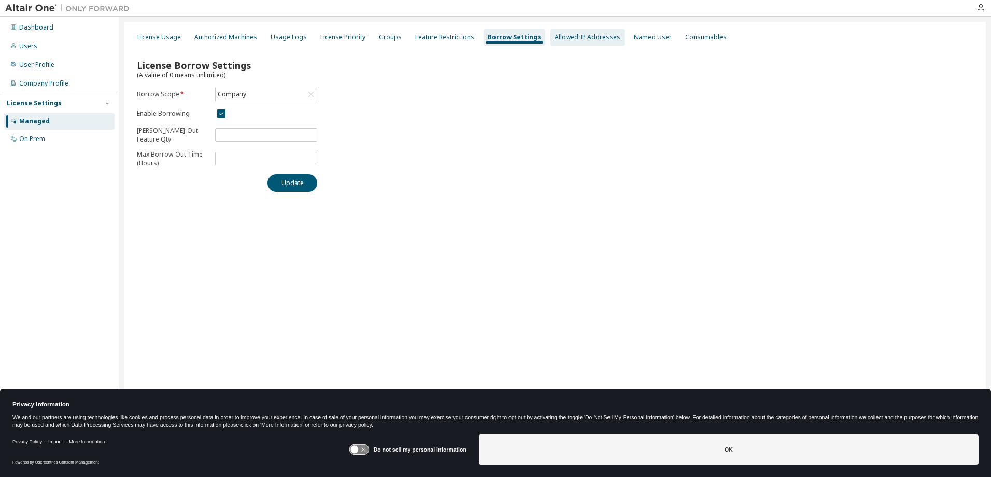
click at [565, 33] on div "Allowed IP Addresses" at bounding box center [587, 37] width 66 height 8
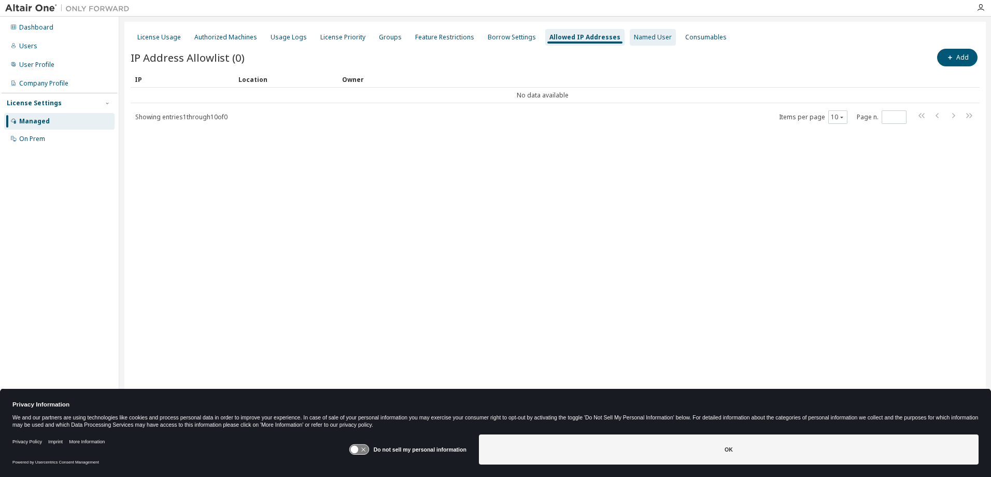
click at [645, 40] on div "Named User" at bounding box center [653, 37] width 38 height 8
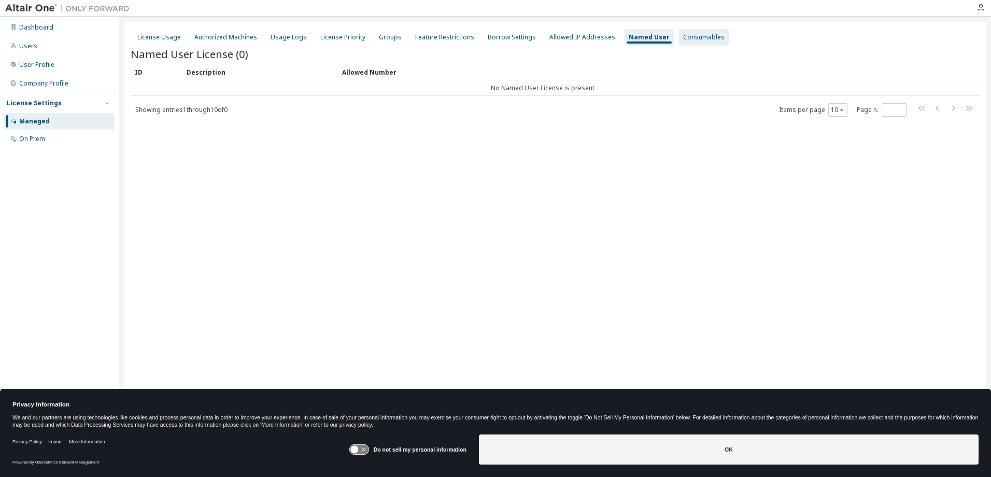
click at [689, 37] on div "Consumables" at bounding box center [703, 37] width 41 height 8
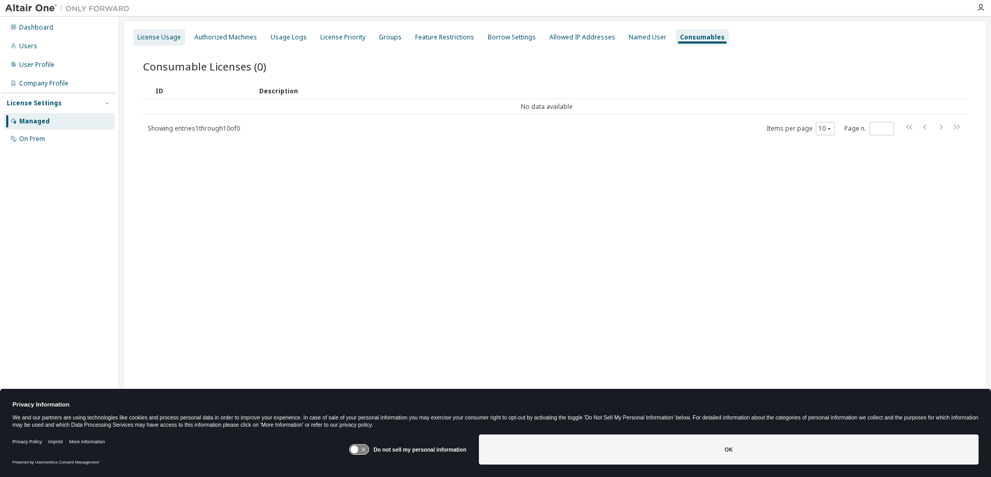
click at [153, 38] on div "License Usage" at bounding box center [159, 37] width 44 height 8
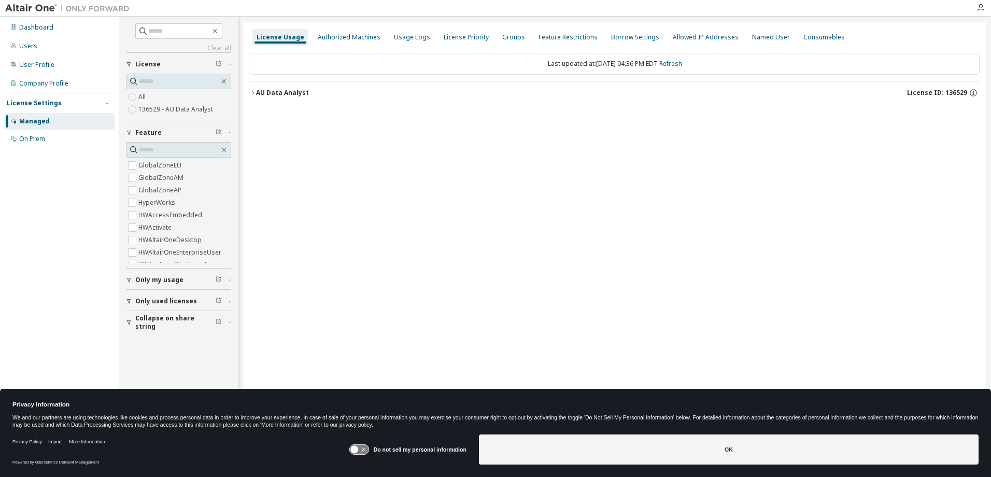
click at [166, 298] on span "Only used licenses" at bounding box center [166, 301] width 62 height 8
click at [253, 93] on icon "button" at bounding box center [253, 93] width 6 height 6
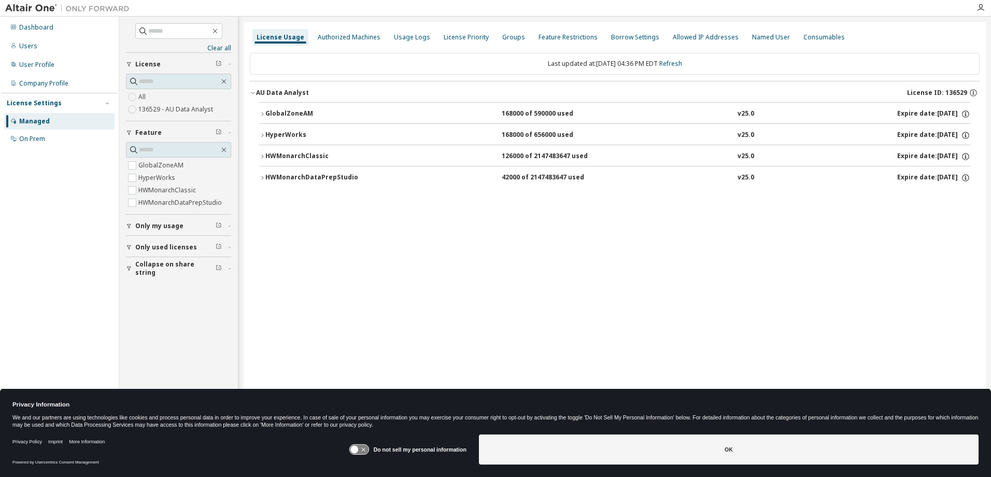
click at [261, 159] on icon "button" at bounding box center [262, 156] width 6 height 6
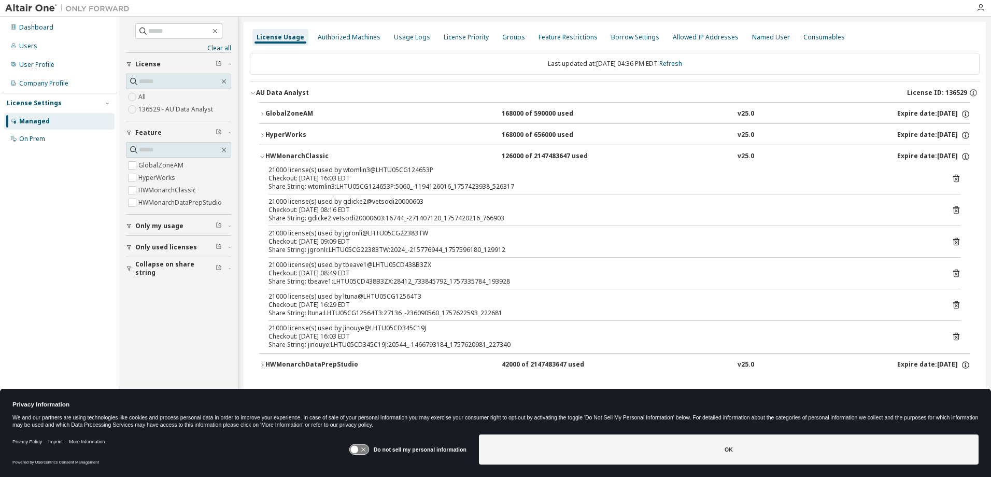
click at [261, 367] on icon "button" at bounding box center [262, 365] width 6 height 6
click at [264, 135] on icon "button" at bounding box center [262, 135] width 6 height 6
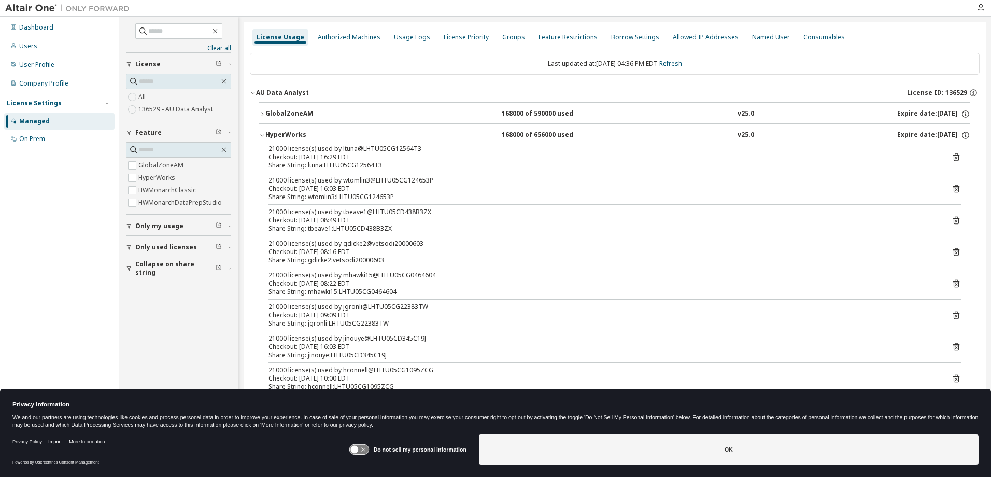
click at [261, 118] on button "GlobalZoneAM 168000 of 590000 used v25.0 Expire date: 2025-10-31" at bounding box center [614, 114] width 711 height 23
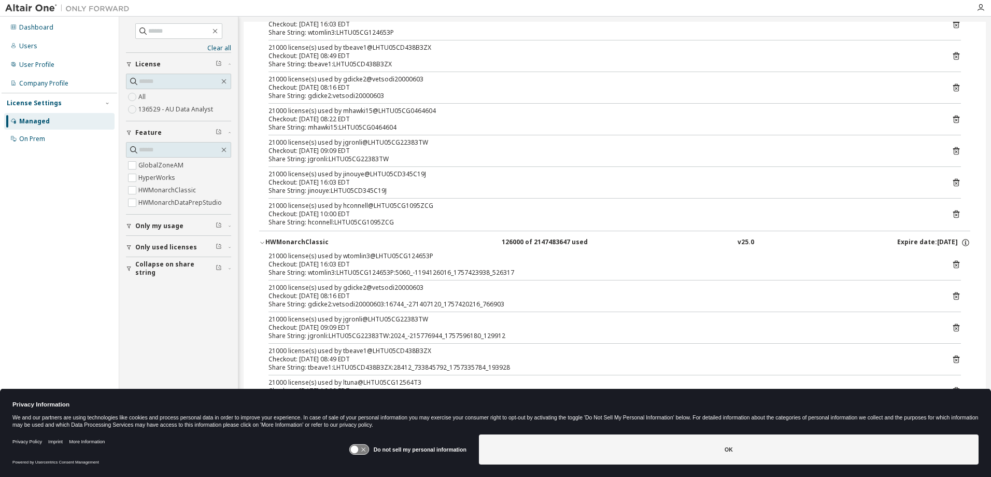
scroll to position [512, 0]
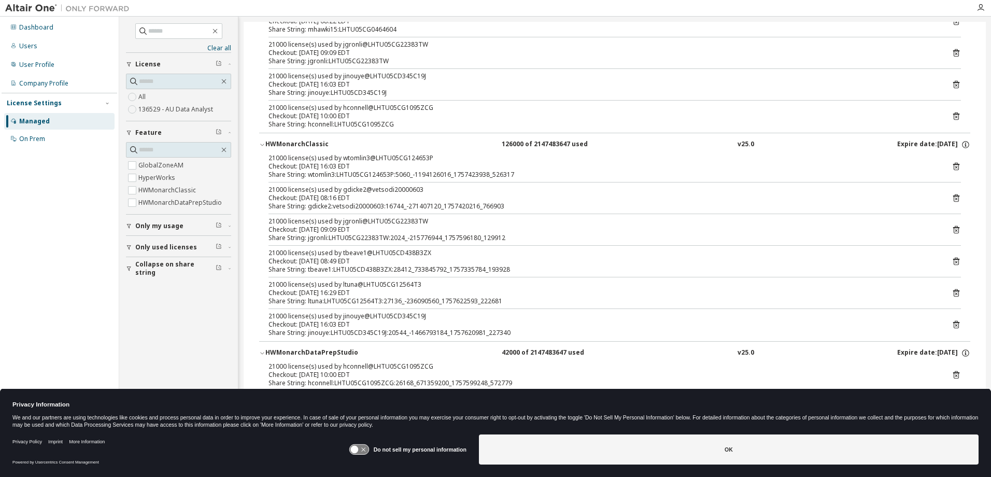
click at [374, 320] on div "Checkout: 2025-09-11 16:03 EDT" at bounding box center [601, 324] width 667 height 8
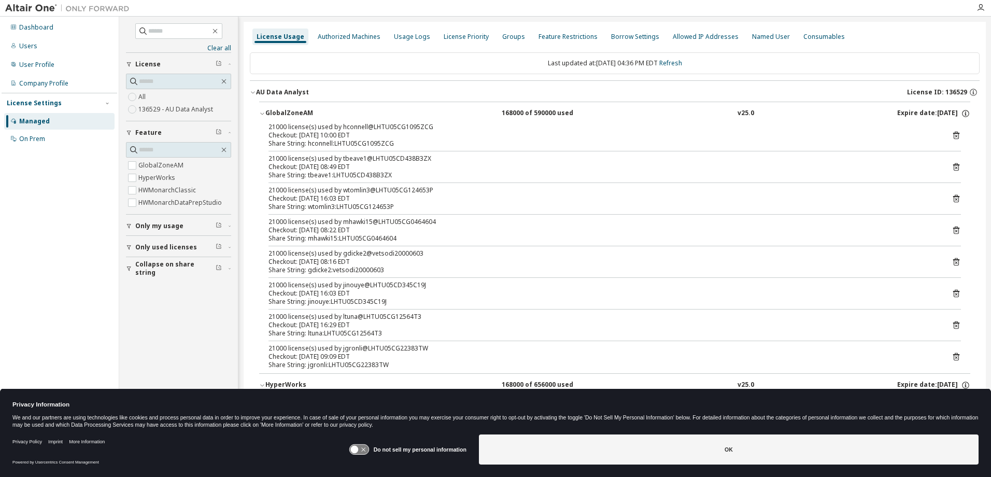
scroll to position [0, 0]
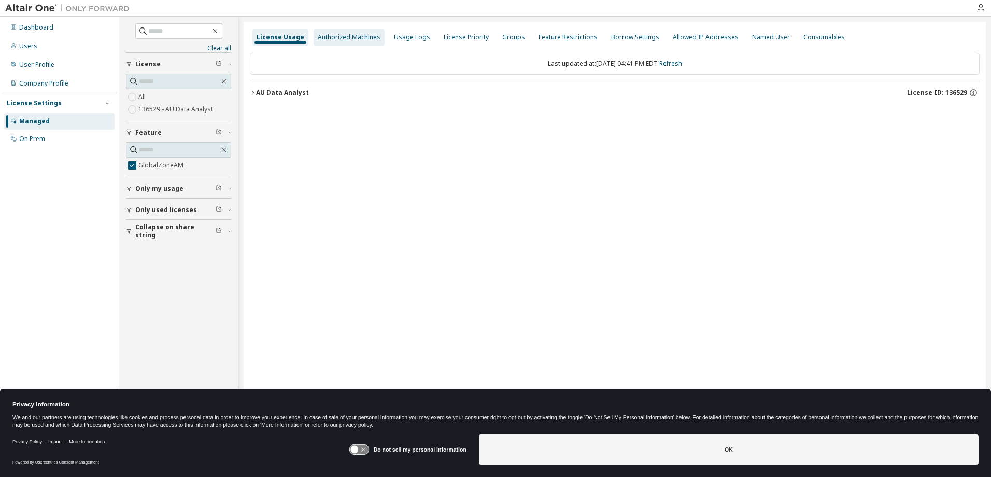
click at [335, 32] on div "Authorized Machines" at bounding box center [348, 37] width 71 height 17
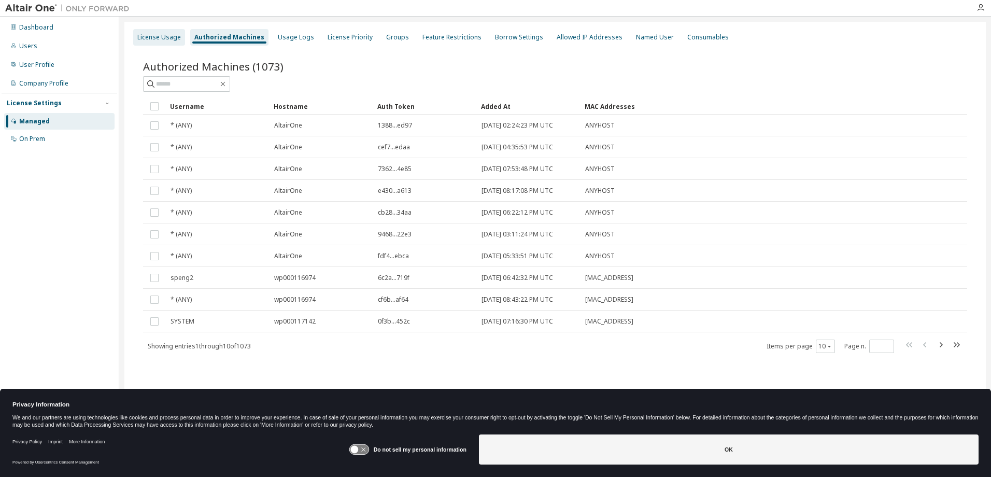
click at [153, 44] on div "License Usage" at bounding box center [159, 37] width 52 height 17
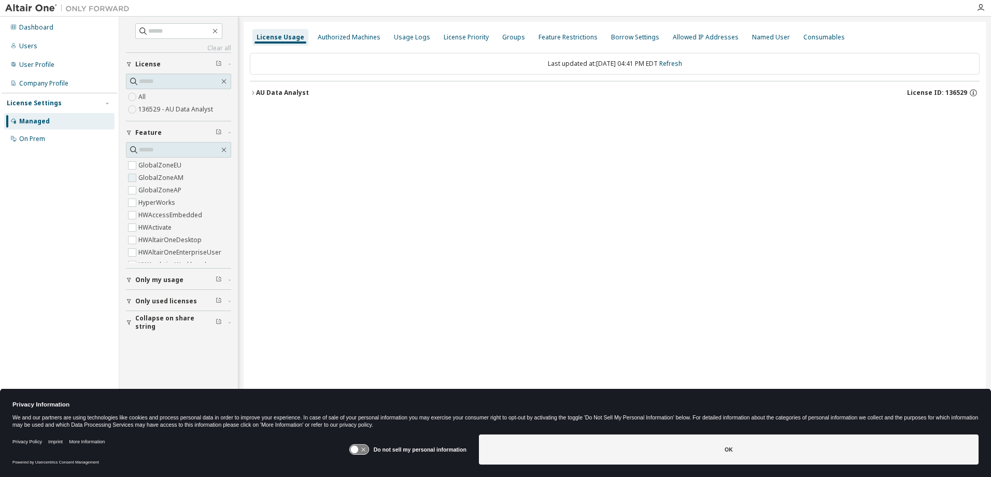
click at [153, 172] on label "GlobalZoneAM" at bounding box center [161, 178] width 47 height 12
click at [156, 188] on span "Only my usage" at bounding box center [159, 188] width 48 height 8
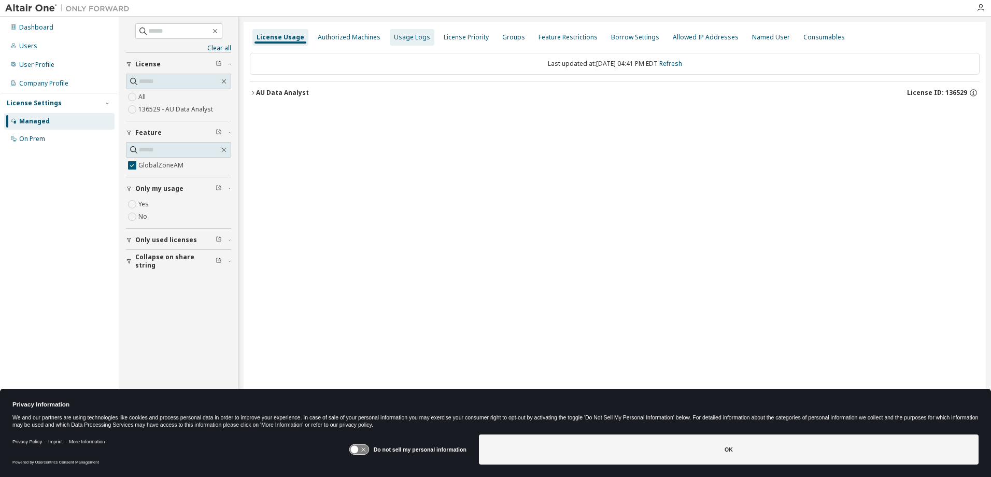
click at [401, 39] on div "Usage Logs" at bounding box center [412, 37] width 36 height 8
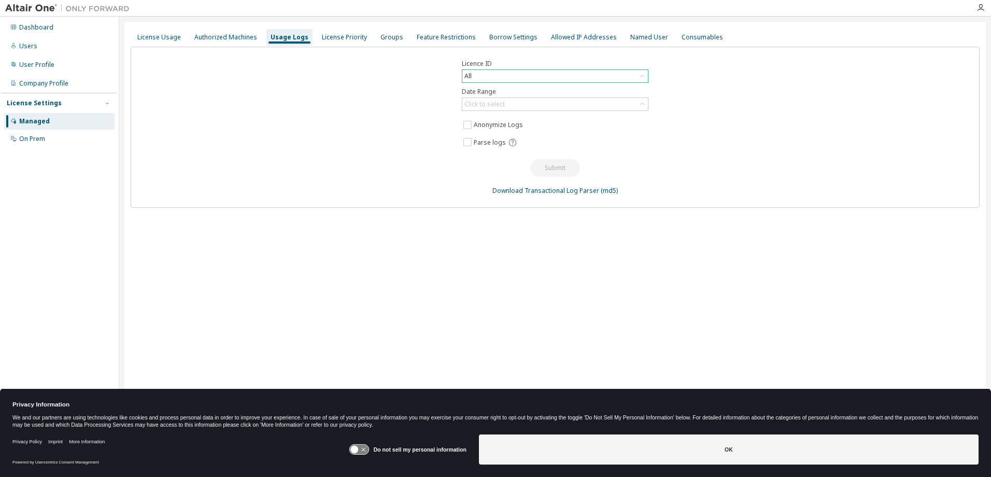
click at [488, 72] on div "All" at bounding box center [555, 76] width 186 height 12
click at [269, 148] on div "Licence ID All All 136529 - AU Data Analyst 76497 - AU Data Analyst (Expired) 1…" at bounding box center [555, 127] width 849 height 161
click at [394, 42] on div "Groups" at bounding box center [391, 37] width 31 height 17
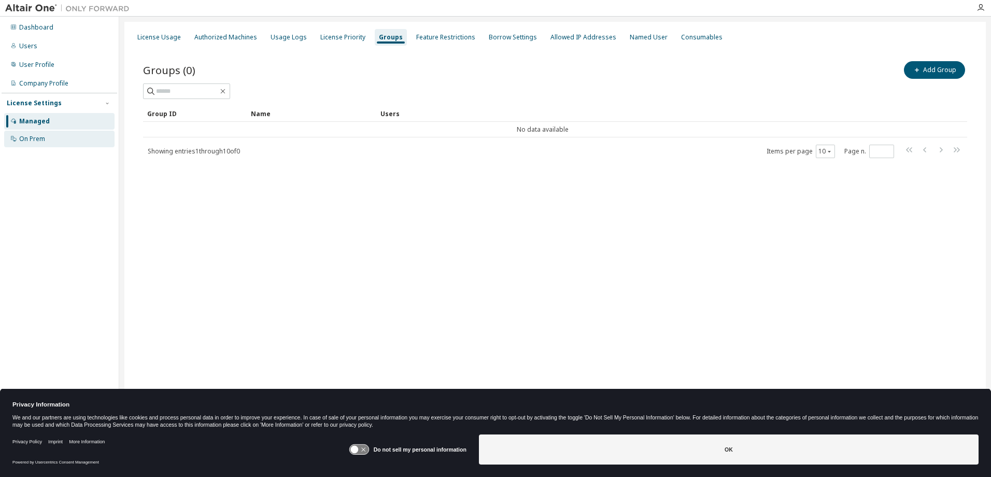
click at [31, 142] on div "On Prem" at bounding box center [32, 139] width 26 height 8
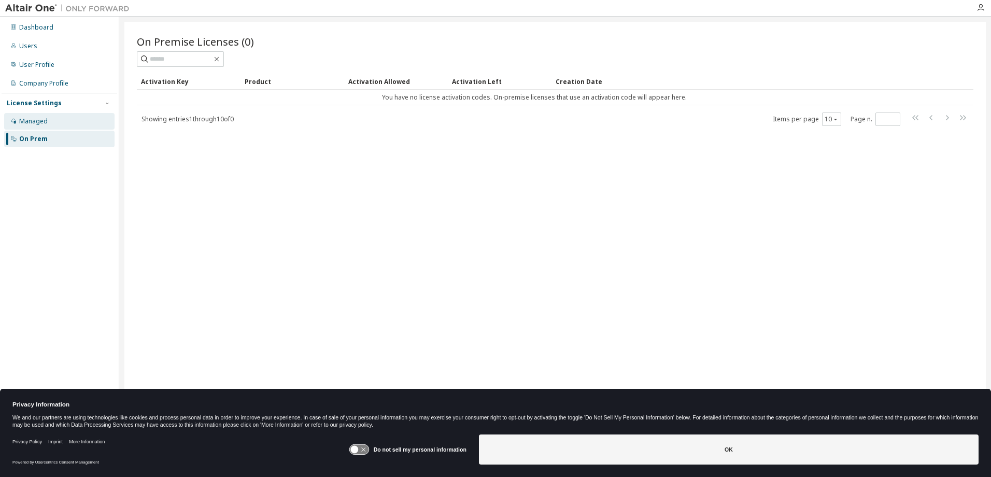
click at [33, 121] on div "Managed" at bounding box center [33, 121] width 28 height 8
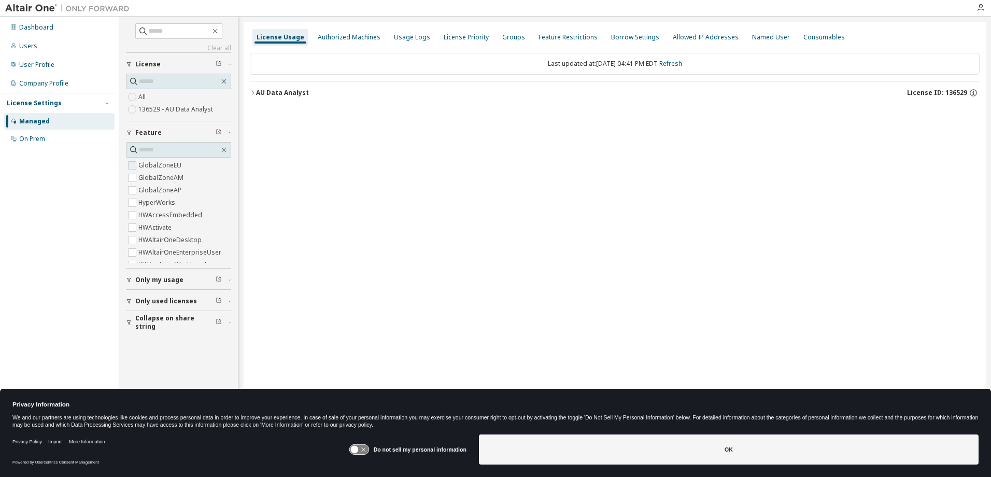
click at [147, 166] on label "GlobalZoneEU" at bounding box center [160, 165] width 45 height 12
click at [147, 177] on label "GlobalZoneAM" at bounding box center [161, 178] width 47 height 12
click at [146, 190] on span "Only my usage" at bounding box center [159, 188] width 48 height 8
click at [52, 209] on div "Dashboard Users User Profile Company Profile License Settings Managed On Prem" at bounding box center [60, 222] width 116 height 408
click at [74, 232] on div "Dashboard Users User Profile Company Profile License Settings Managed On Prem" at bounding box center [60, 222] width 116 height 408
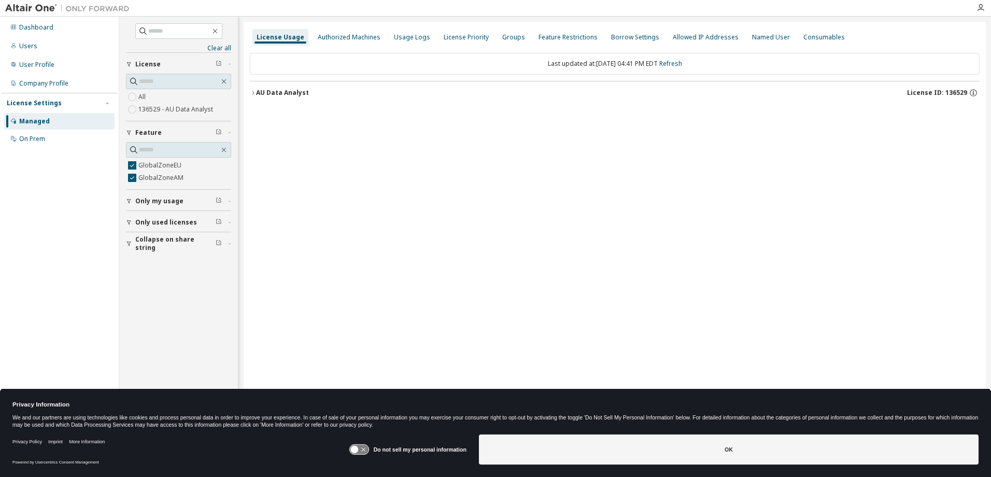
click at [151, 203] on span "Only my usage" at bounding box center [159, 201] width 48 height 8
click at [147, 217] on label "Yes" at bounding box center [144, 216] width 12 height 12
click at [158, 249] on span "Only used licenses" at bounding box center [166, 252] width 62 height 8
click at [150, 189] on span "Only my usage" at bounding box center [159, 188] width 48 height 8
click at [166, 242] on span "Only used licenses" at bounding box center [166, 240] width 62 height 8
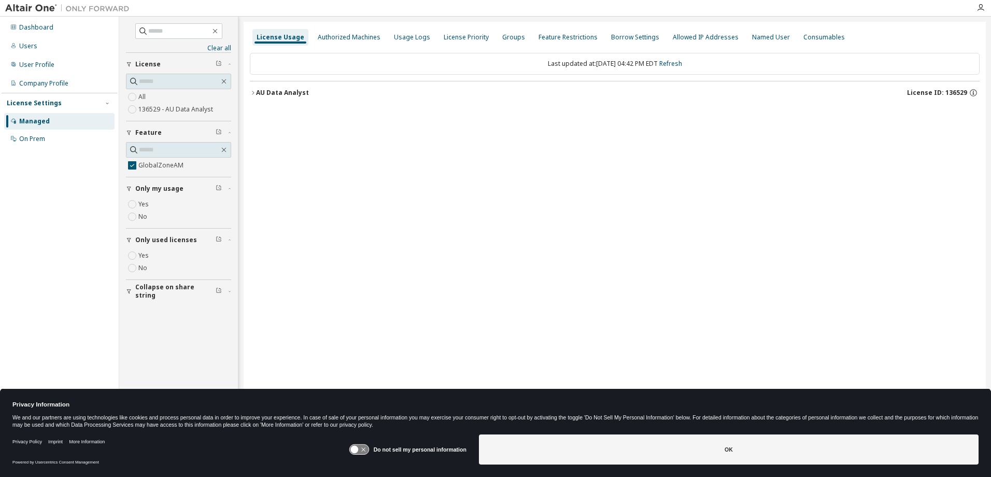
click at [166, 292] on span "Collapse on share string" at bounding box center [175, 291] width 80 height 17
click at [155, 233] on span "Collapse on share string" at bounding box center [175, 231] width 80 height 17
click at [169, 234] on span "Collapse on share string" at bounding box center [175, 231] width 80 height 17
click at [154, 252] on div "Yes No" at bounding box center [178, 252] width 105 height 25
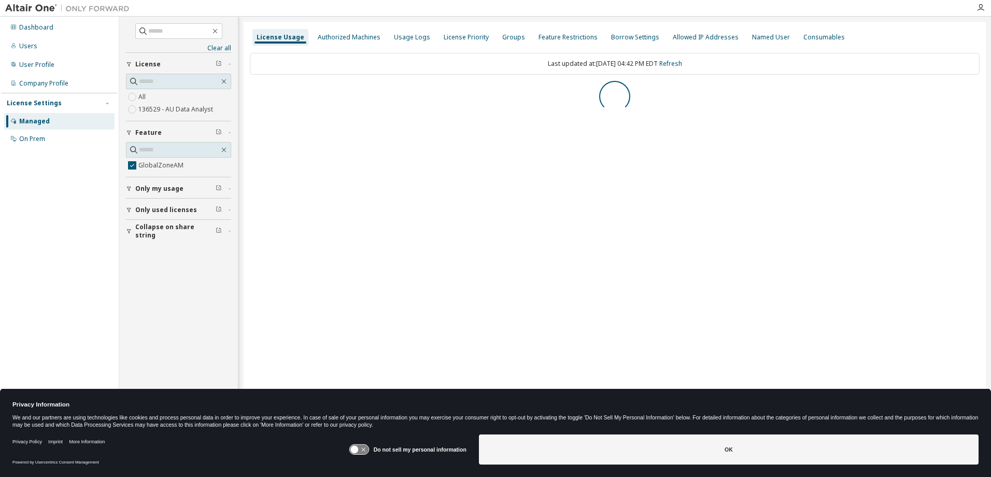
click at [152, 246] on div "Yes No" at bounding box center [178, 252] width 105 height 25
click at [44, 241] on div "Dashboard Users User Profile Company Profile License Settings Managed On Prem" at bounding box center [60, 222] width 116 height 408
click at [151, 208] on span "Only used licenses" at bounding box center [166, 210] width 62 height 8
click at [143, 238] on label "No" at bounding box center [143, 238] width 11 height 12
click at [141, 195] on button "Only my usage" at bounding box center [178, 201] width 105 height 23
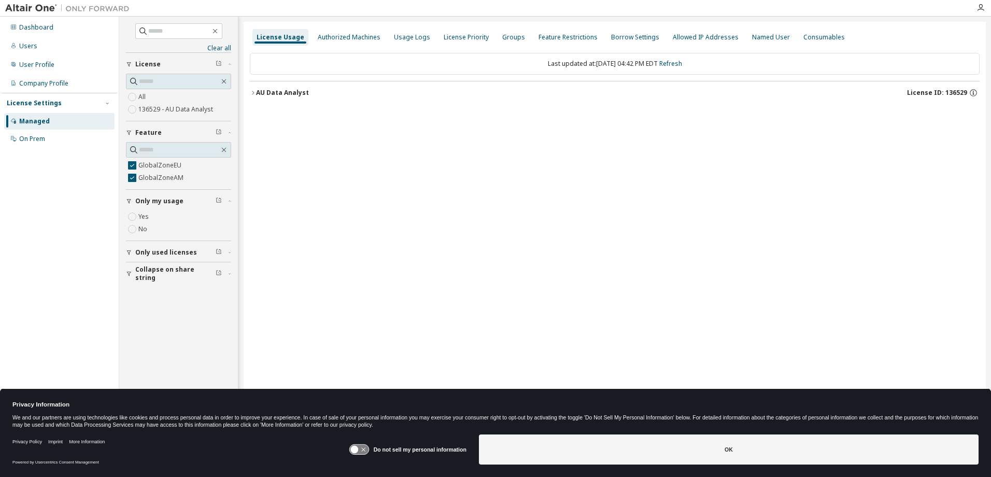
click at [69, 233] on div "Dashboard Users User Profile Company Profile License Settings Managed On Prem" at bounding box center [60, 222] width 116 height 408
click at [411, 136] on div "License Usage Authorized Machines Usage Logs License Priority Groups Feature Re…" at bounding box center [615, 232] width 742 height 420
click at [342, 39] on div "Authorized Machines" at bounding box center [349, 37] width 63 height 8
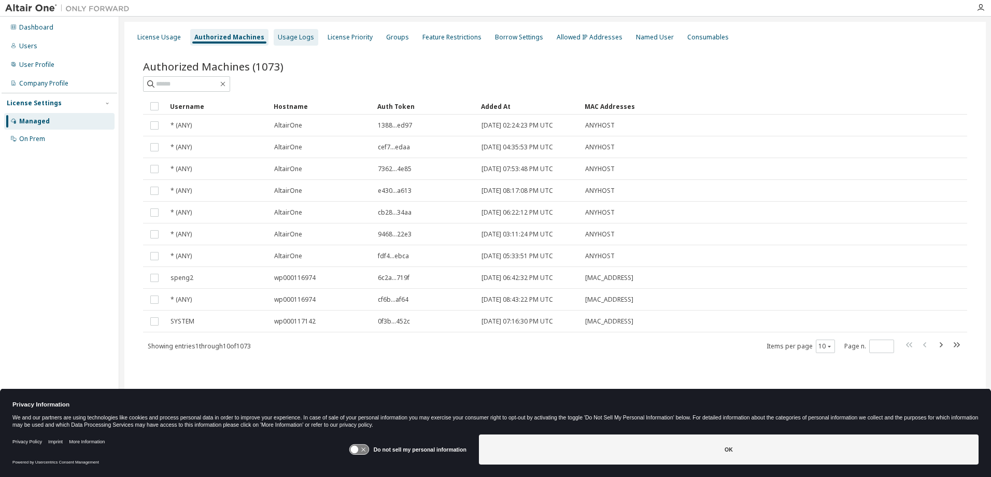
click at [291, 41] on div "Usage Logs" at bounding box center [296, 37] width 36 height 8
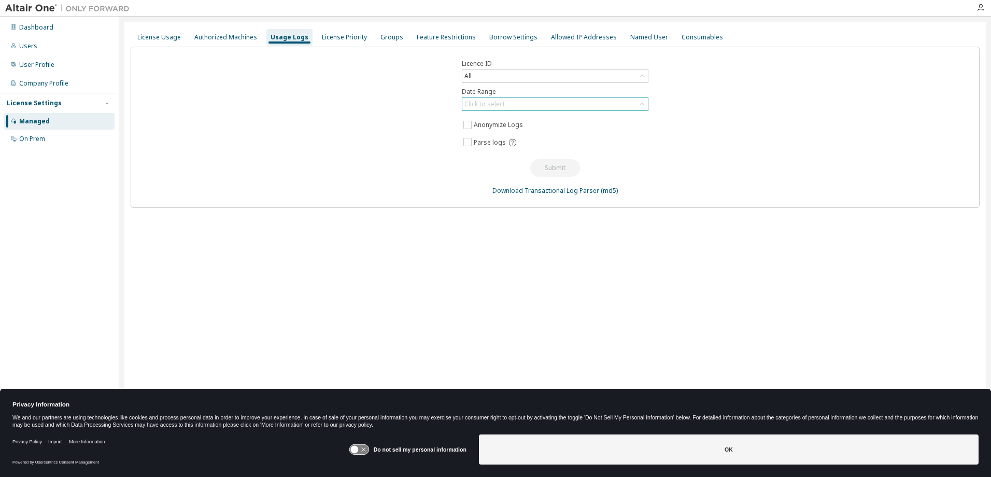
click at [488, 104] on div "Click to select" at bounding box center [484, 104] width 40 height 8
click at [478, 147] on li "Year to date" at bounding box center [554, 146] width 183 height 13
click at [559, 165] on button "Submit" at bounding box center [555, 168] width 50 height 18
click at [331, 37] on div "License Priority" at bounding box center [344, 37] width 45 height 8
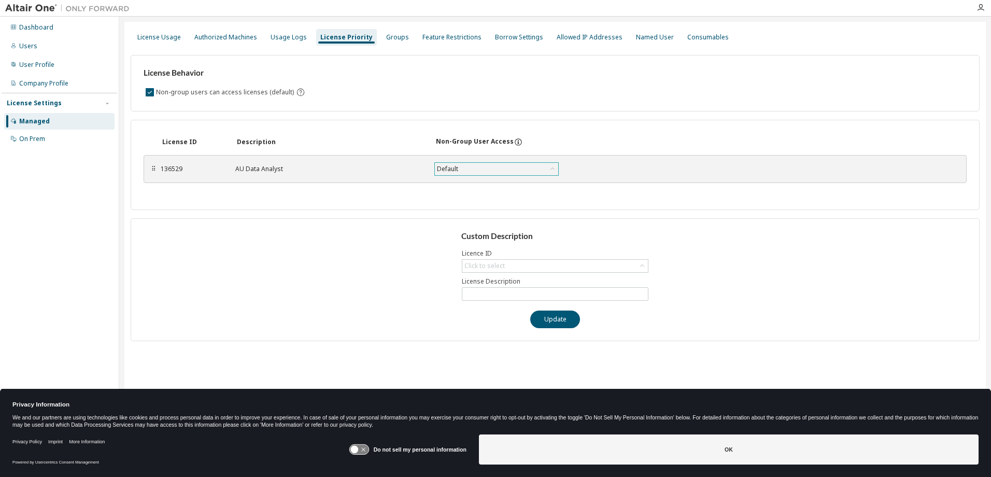
click at [457, 168] on div "Default" at bounding box center [447, 168] width 24 height 11
click at [237, 226] on div "Custom Description Licence ID Click to select License Description Update" at bounding box center [555, 279] width 849 height 123
click at [382, 41] on div "Groups" at bounding box center [397, 37] width 31 height 17
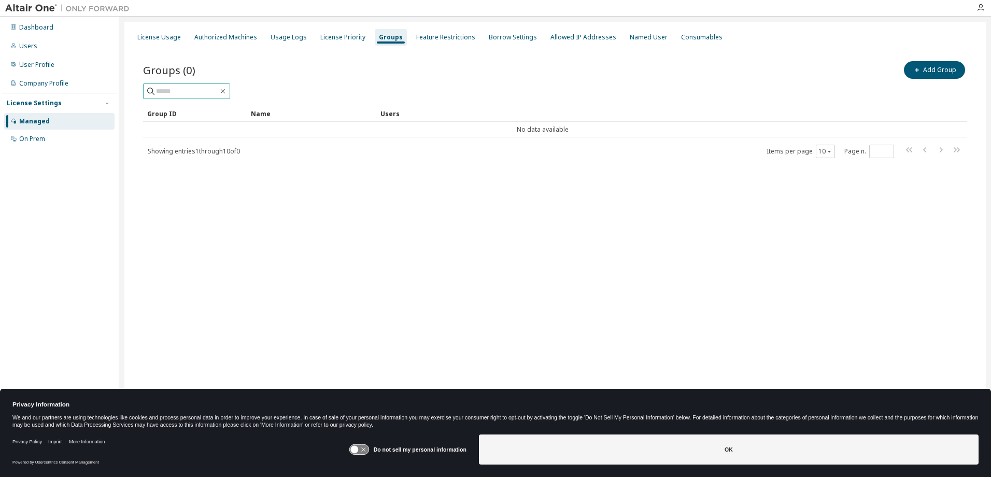
click at [190, 89] on input "text" at bounding box center [187, 91] width 62 height 10
click at [260, 114] on div "Name" at bounding box center [311, 113] width 121 height 17
click at [173, 117] on div "Group ID" at bounding box center [194, 113] width 95 height 17
click at [395, 116] on div "Users" at bounding box center [659, 113] width 558 height 17
click at [155, 109] on div "Group ID" at bounding box center [194, 113] width 95 height 17
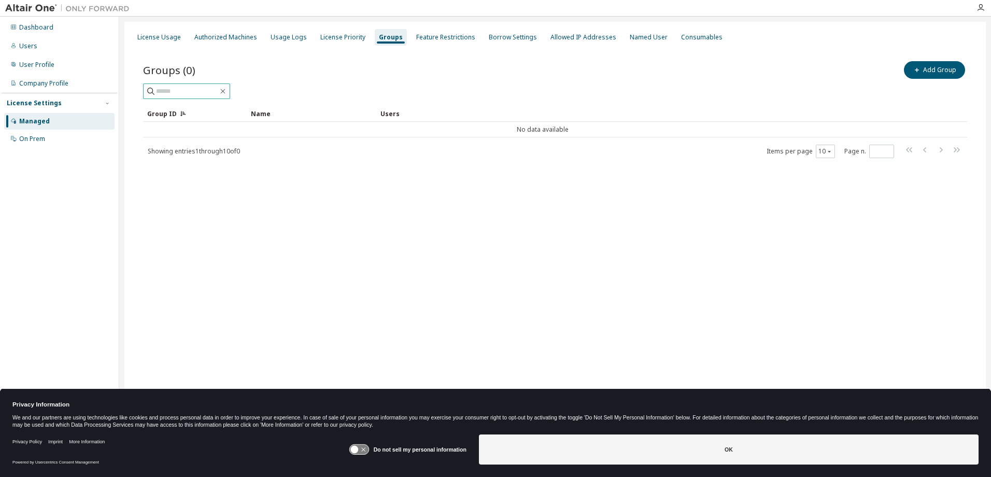
click at [157, 88] on input "text" at bounding box center [187, 91] width 62 height 10
click at [424, 38] on div "Feature Restrictions" at bounding box center [445, 37] width 59 height 8
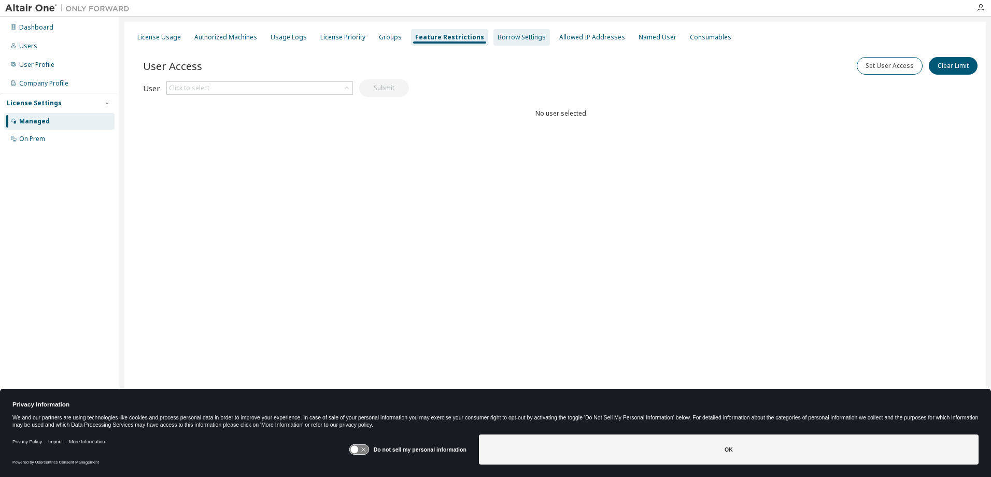
click at [493, 30] on div "Borrow Settings" at bounding box center [521, 37] width 56 height 17
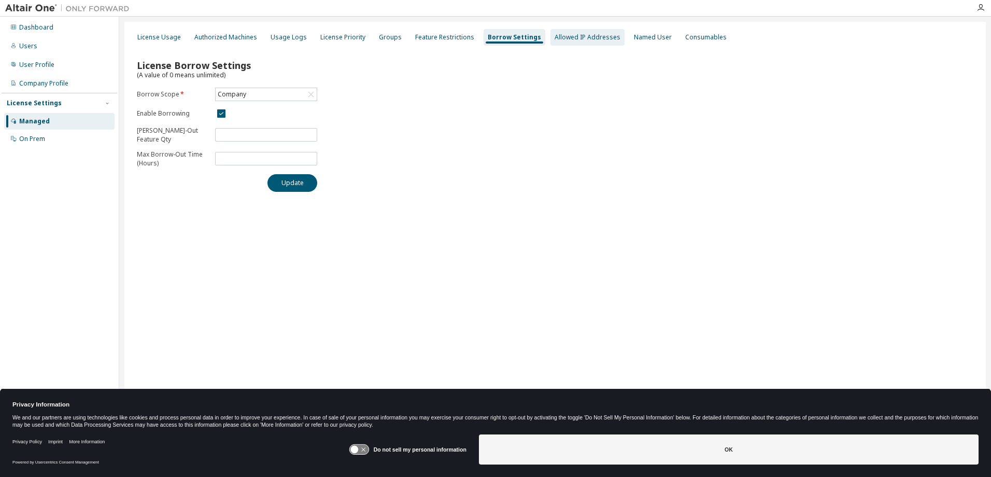
click at [562, 37] on div "Allowed IP Addresses" at bounding box center [587, 37] width 66 height 8
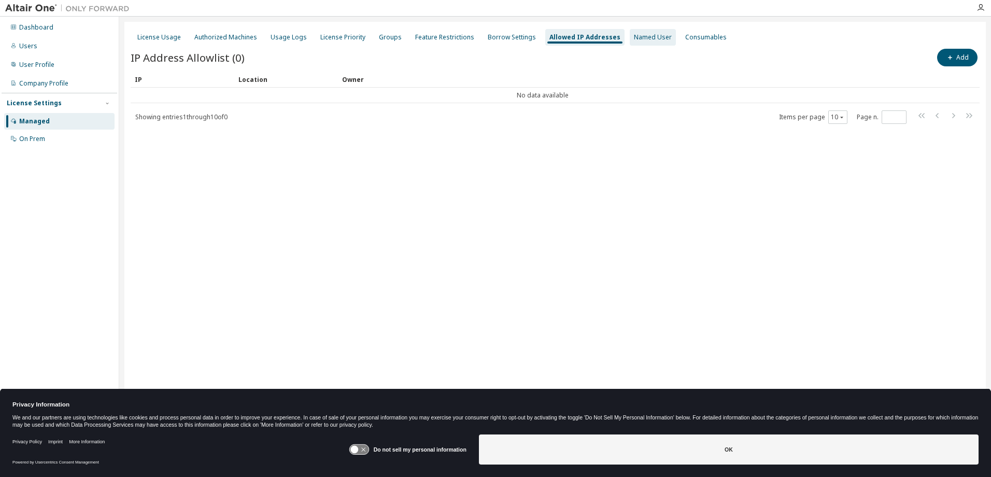
click at [638, 41] on div "Named User" at bounding box center [653, 37] width 46 height 17
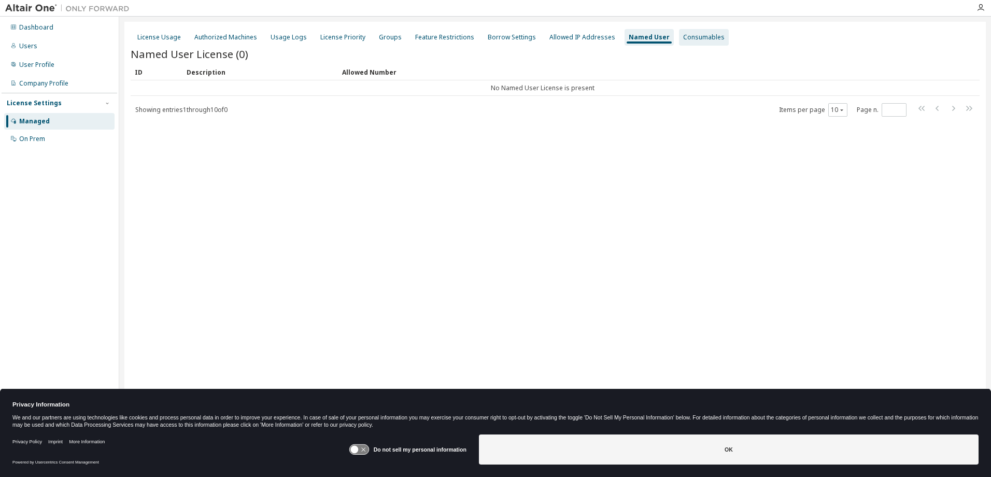
click at [683, 33] on div "Consumables" at bounding box center [703, 37] width 41 height 8
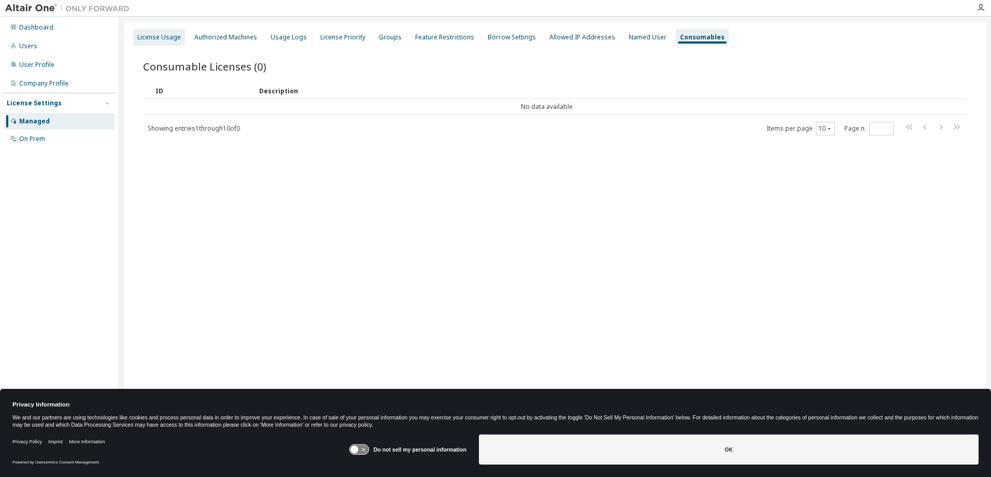
click at [152, 36] on div "License Usage" at bounding box center [159, 37] width 44 height 8
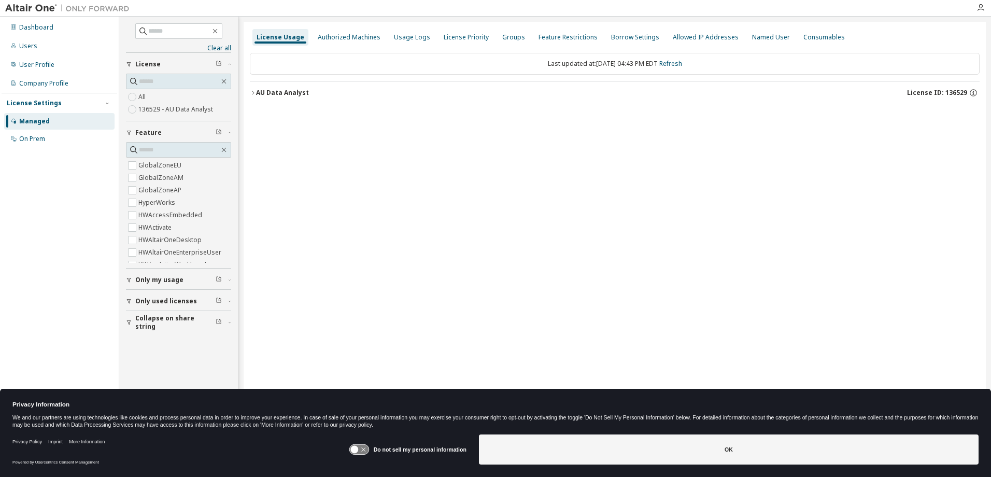
click at [252, 95] on icon "button" at bounding box center [253, 93] width 6 height 6
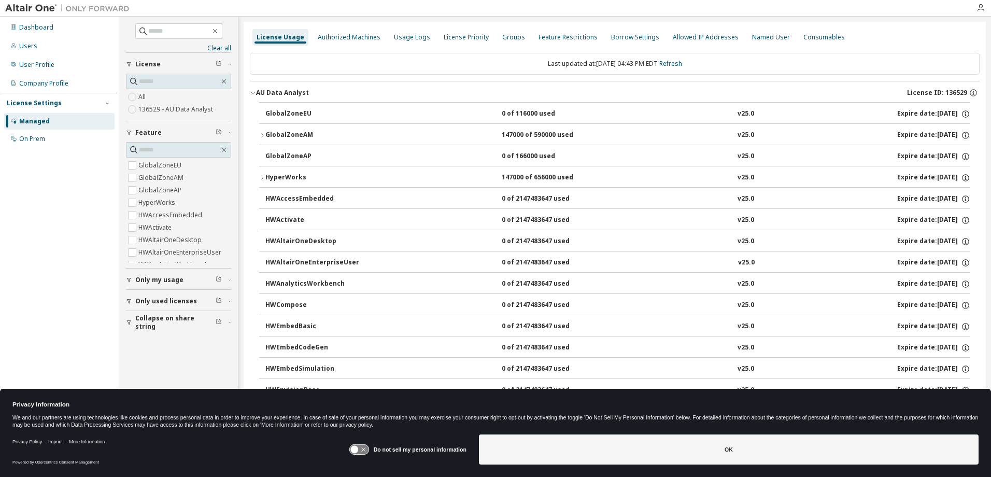
click at [262, 138] on icon "button" at bounding box center [262, 135] width 6 height 6
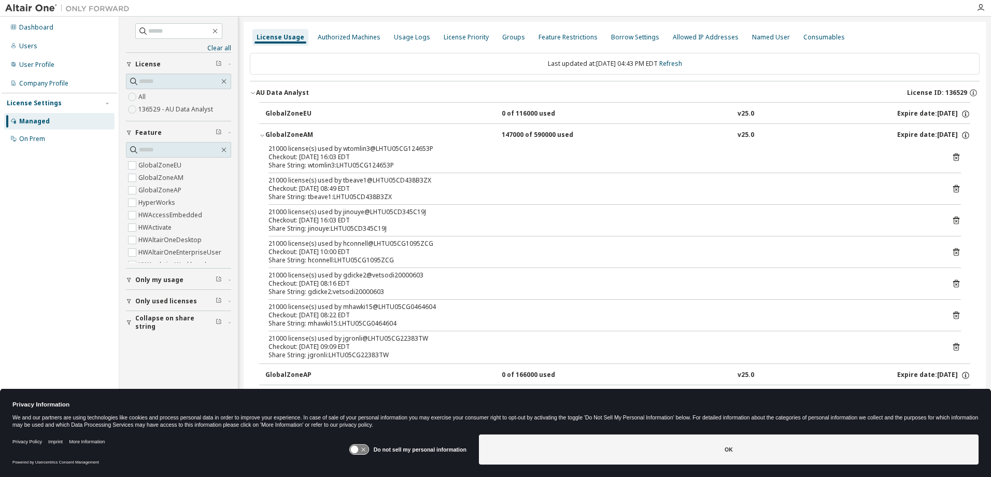
click at [292, 134] on div "GlobalZoneAM" at bounding box center [311, 135] width 93 height 9
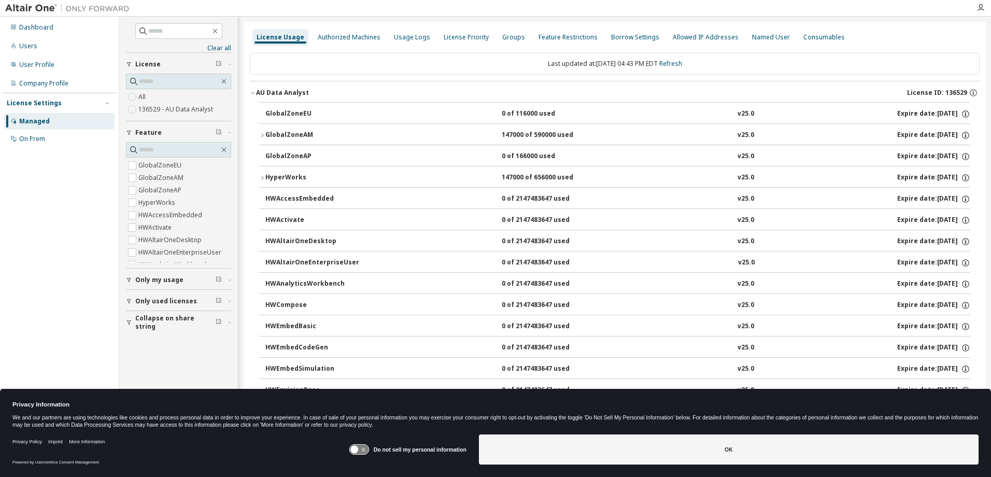
click at [292, 134] on div "GlobalZoneAM" at bounding box center [311, 135] width 93 height 9
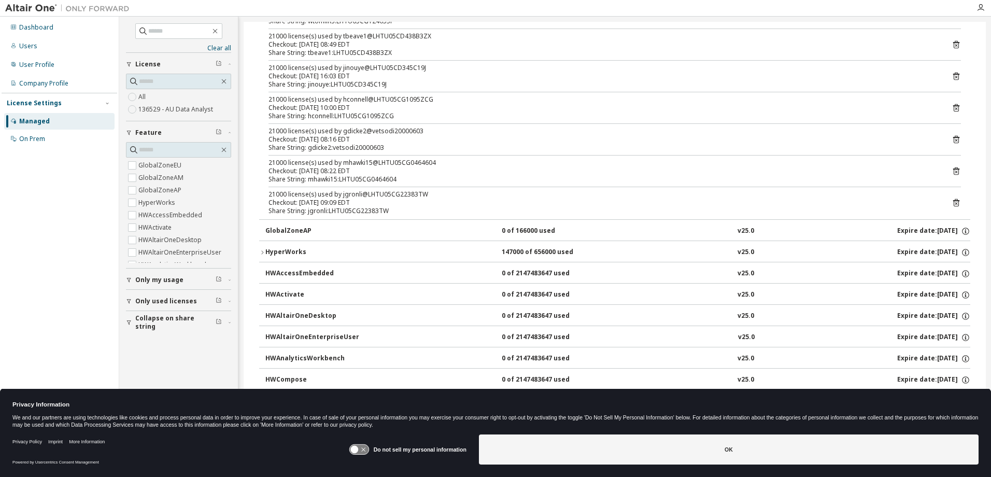
scroll to position [155, 0]
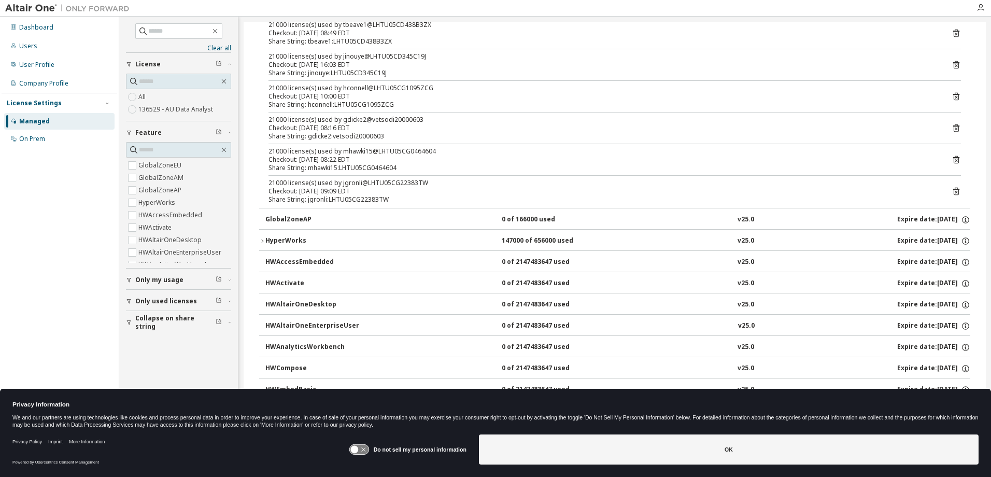
click at [261, 242] on icon "button" at bounding box center [262, 241] width 6 height 6
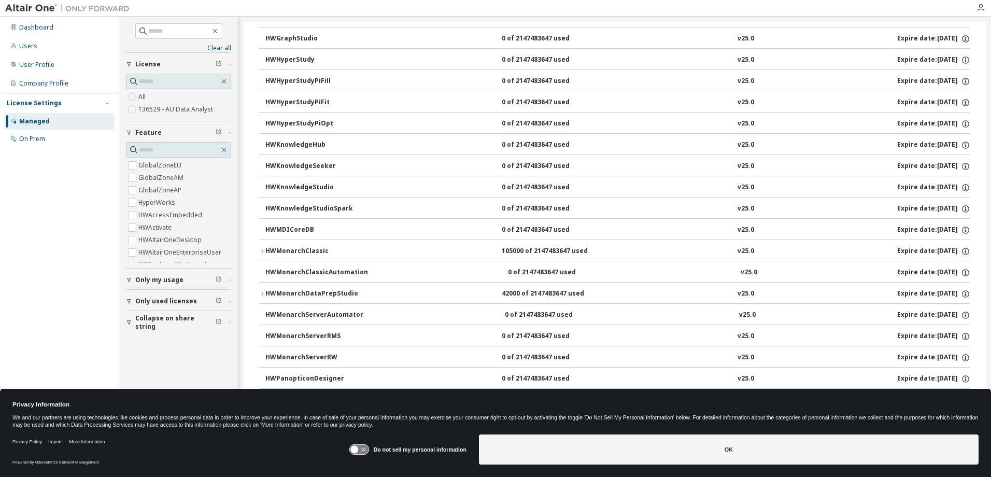
scroll to position [829, 0]
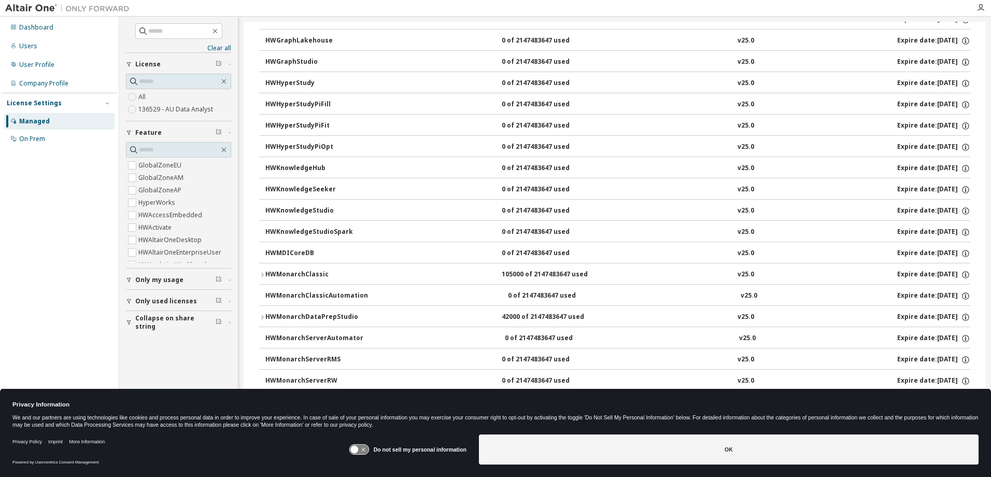
click at [260, 275] on icon "button" at bounding box center [262, 275] width 6 height 6
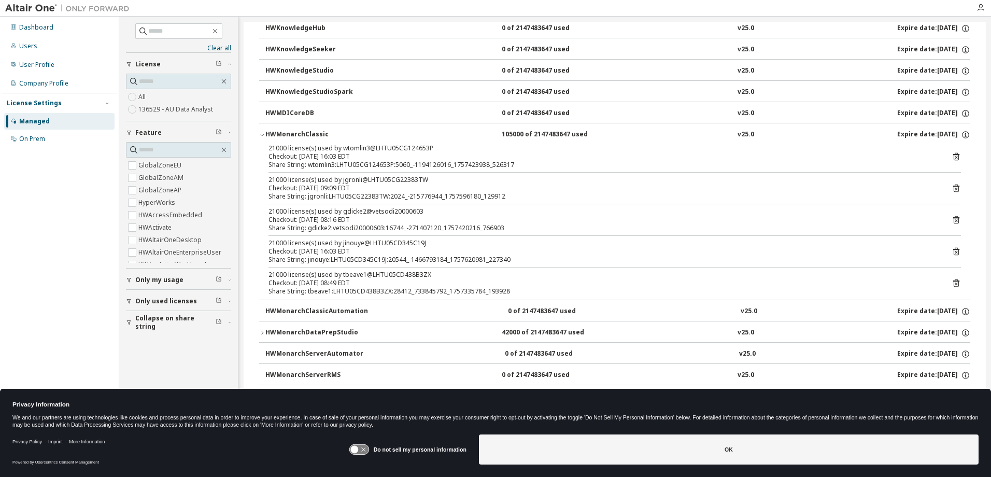
scroll to position [985, 0]
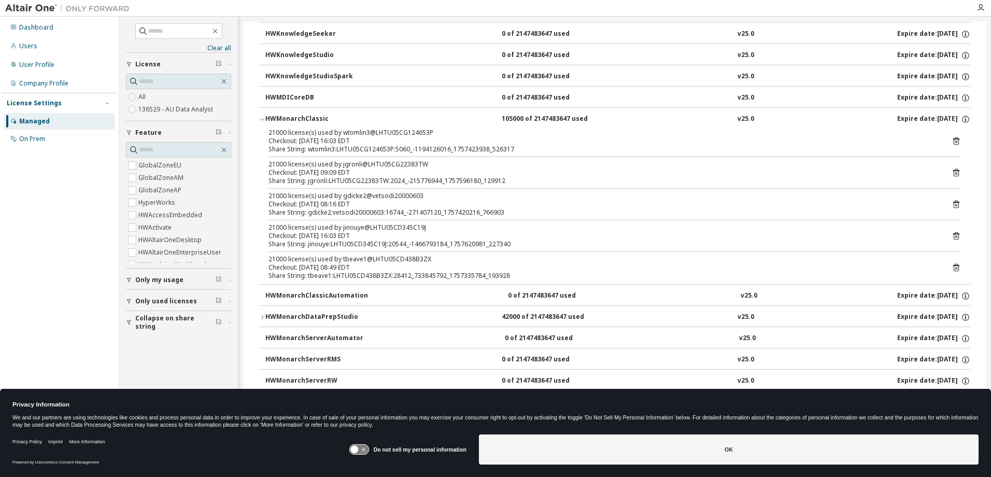
click at [261, 318] on icon "button" at bounding box center [262, 317] width 6 height 6
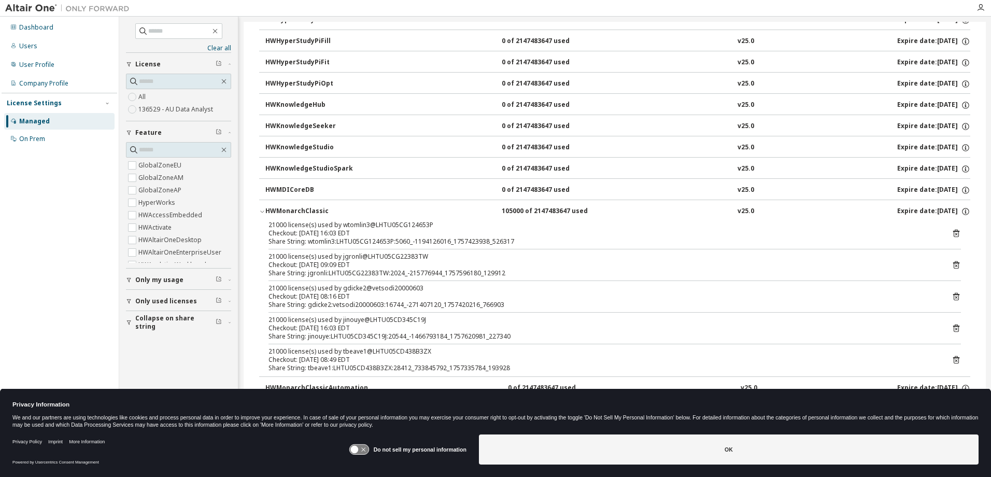
scroll to position [944, 0]
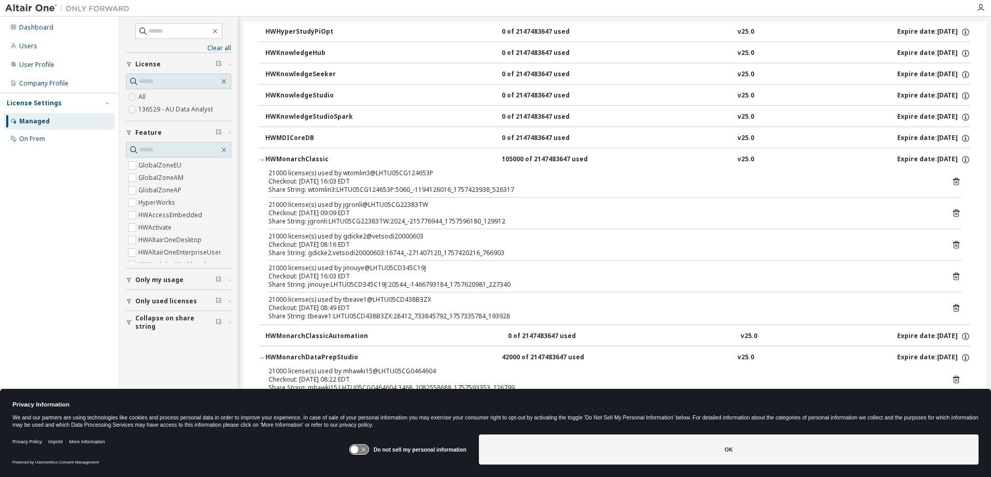
drag, startPoint x: 292, startPoint y: 307, endPoint x: 364, endPoint y: 309, distance: 71.5
click at [364, 309] on div "Checkout: 2025-09-08 08:49 EDT" at bounding box center [601, 308] width 667 height 8
drag, startPoint x: 364, startPoint y: 309, endPoint x: 305, endPoint y: 316, distance: 59.4
click at [305, 316] on div "Share String: tbeave1:LHTU05CD438B3ZX:28412_733845792_1757335784_193928" at bounding box center [601, 316] width 667 height 8
drag, startPoint x: 268, startPoint y: 301, endPoint x: 315, endPoint y: 299, distance: 46.6
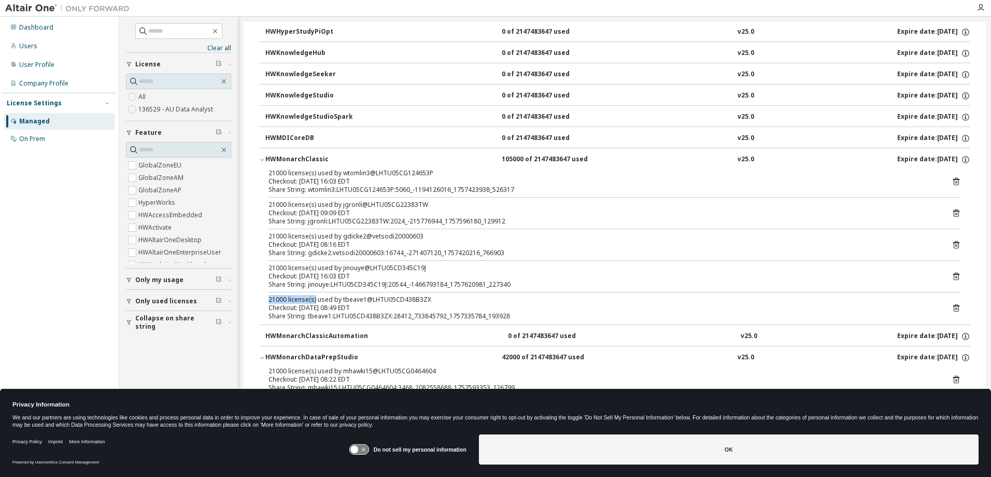
click at [315, 299] on div "21000 license(s) used by tbeave1@LHTU05CD438B3ZX" at bounding box center [601, 299] width 667 height 8
drag, startPoint x: 315, startPoint y: 299, endPoint x: 420, endPoint y: 299, distance: 104.7
click at [420, 299] on div "21000 license(s) used by tbeave1@LHTU05CD438B3ZX" at bounding box center [601, 299] width 667 height 8
drag, startPoint x: 275, startPoint y: 299, endPoint x: 265, endPoint y: 302, distance: 9.6
click at [265, 302] on div "21000 license(s) used by wtomlin3@LHTU05CG124653P Checkout: 2025-09-09 16:03 ED…" at bounding box center [614, 246] width 711 height 155
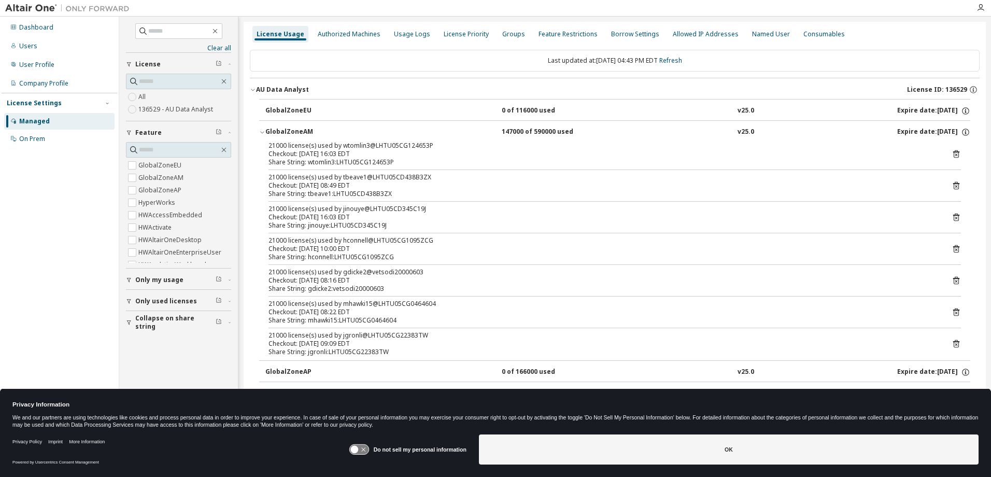
scroll to position [0, 0]
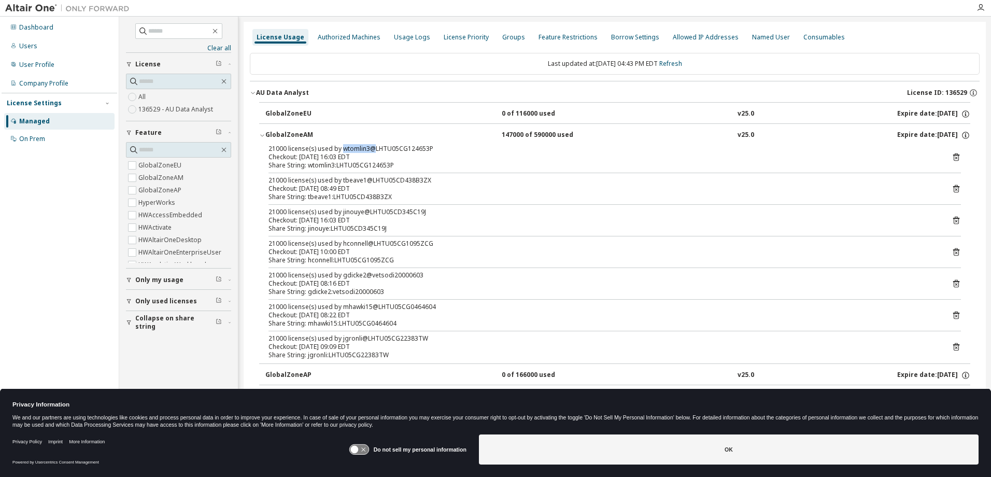
drag, startPoint x: 340, startPoint y: 148, endPoint x: 375, endPoint y: 150, distance: 34.3
click at [375, 150] on div "21000 license(s) used by wtomlin3@LHTU05CG124653P" at bounding box center [601, 149] width 667 height 8
drag, startPoint x: 375, startPoint y: 150, endPoint x: 336, endPoint y: 162, distance: 40.5
click at [336, 162] on div "21000 license(s) used by wtomlin3@LHTU05CG124653P Checkout: 2025-09-09 16:03 ED…" at bounding box center [601, 157] width 667 height 25
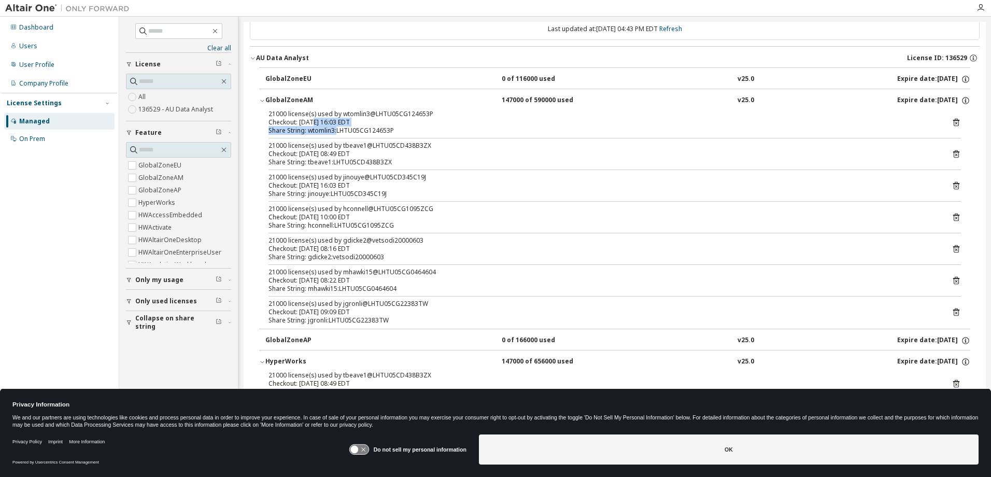
scroll to position [52, 0]
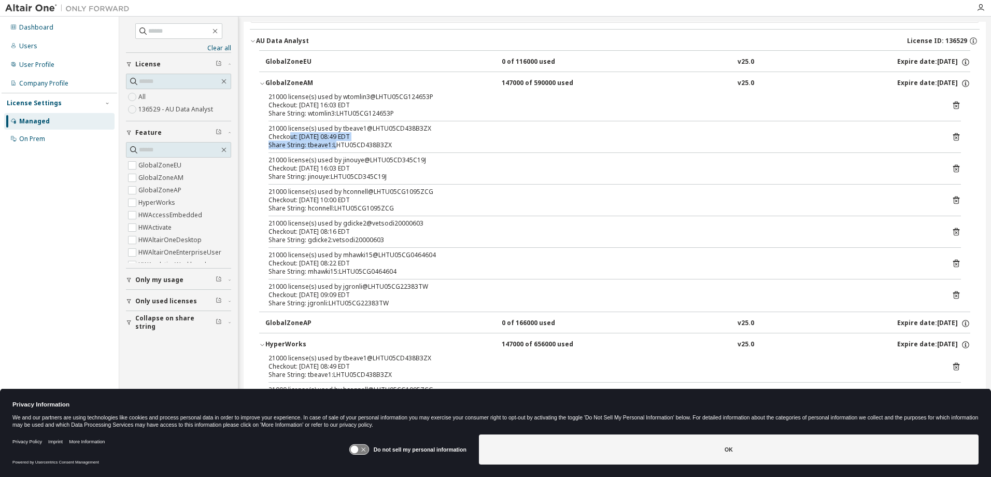
drag, startPoint x: 291, startPoint y: 138, endPoint x: 336, endPoint y: 140, distance: 45.2
click at [336, 140] on div "21000 license(s) used by tbeave1@LHTU05CD438B3ZX Checkout: 2025-09-08 08:49 EDT…" at bounding box center [601, 136] width 667 height 25
drag, startPoint x: 336, startPoint y: 140, endPoint x: 385, endPoint y: 177, distance: 61.0
click at [385, 177] on div "Share String: jinouye:LHTU05CD345C19J" at bounding box center [601, 177] width 667 height 8
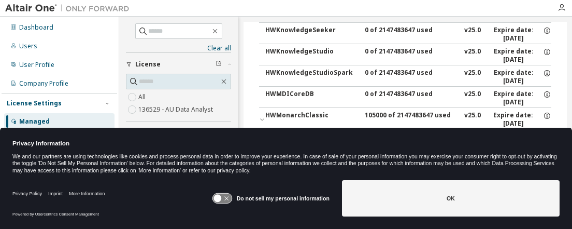
scroll to position [1022, 0]
